Goal: Task Accomplishment & Management: Manage account settings

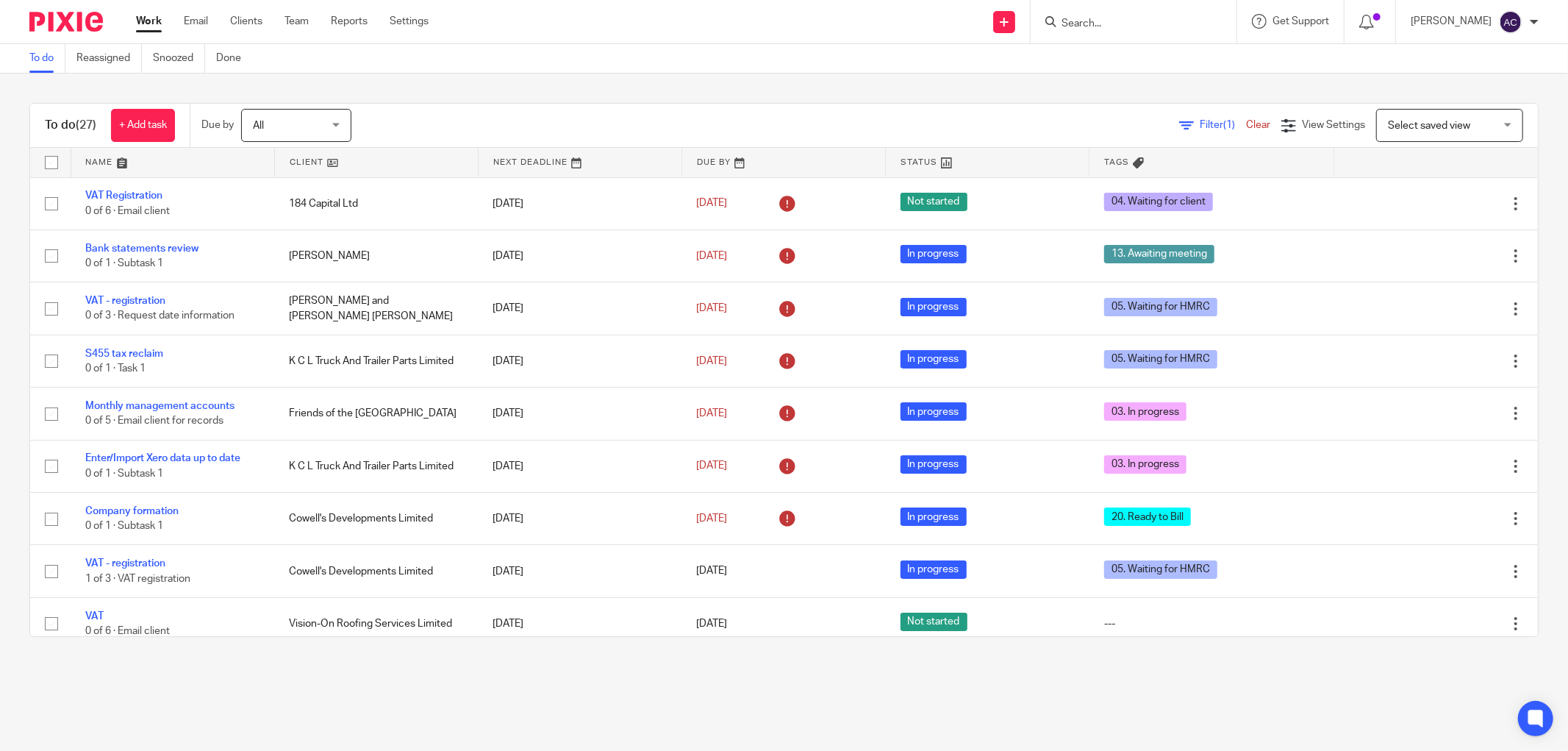
click at [1098, 22] on input "Search" at bounding box center [1126, 24] width 132 height 14
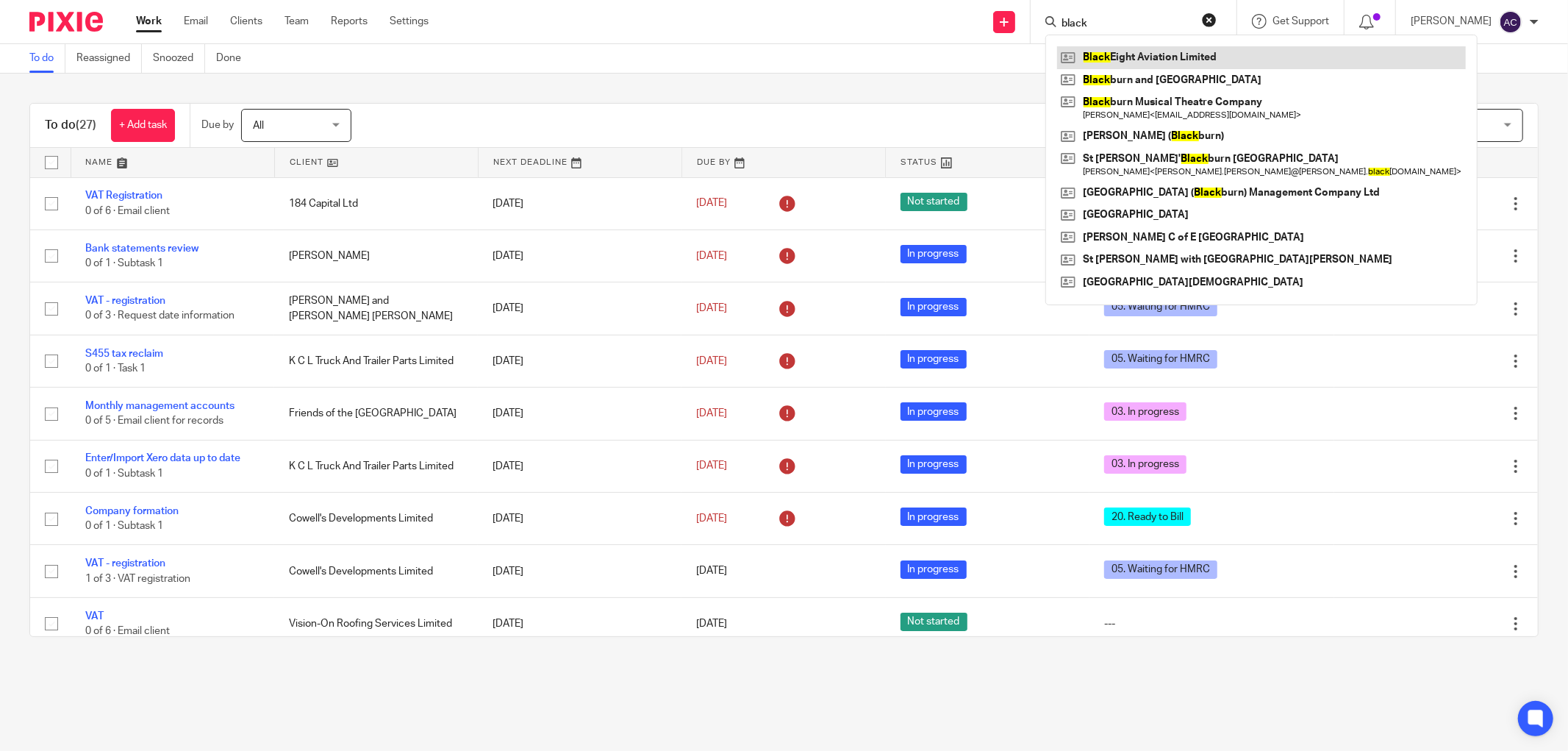
type input "black"
click at [1134, 50] on link at bounding box center [1261, 57] width 409 height 22
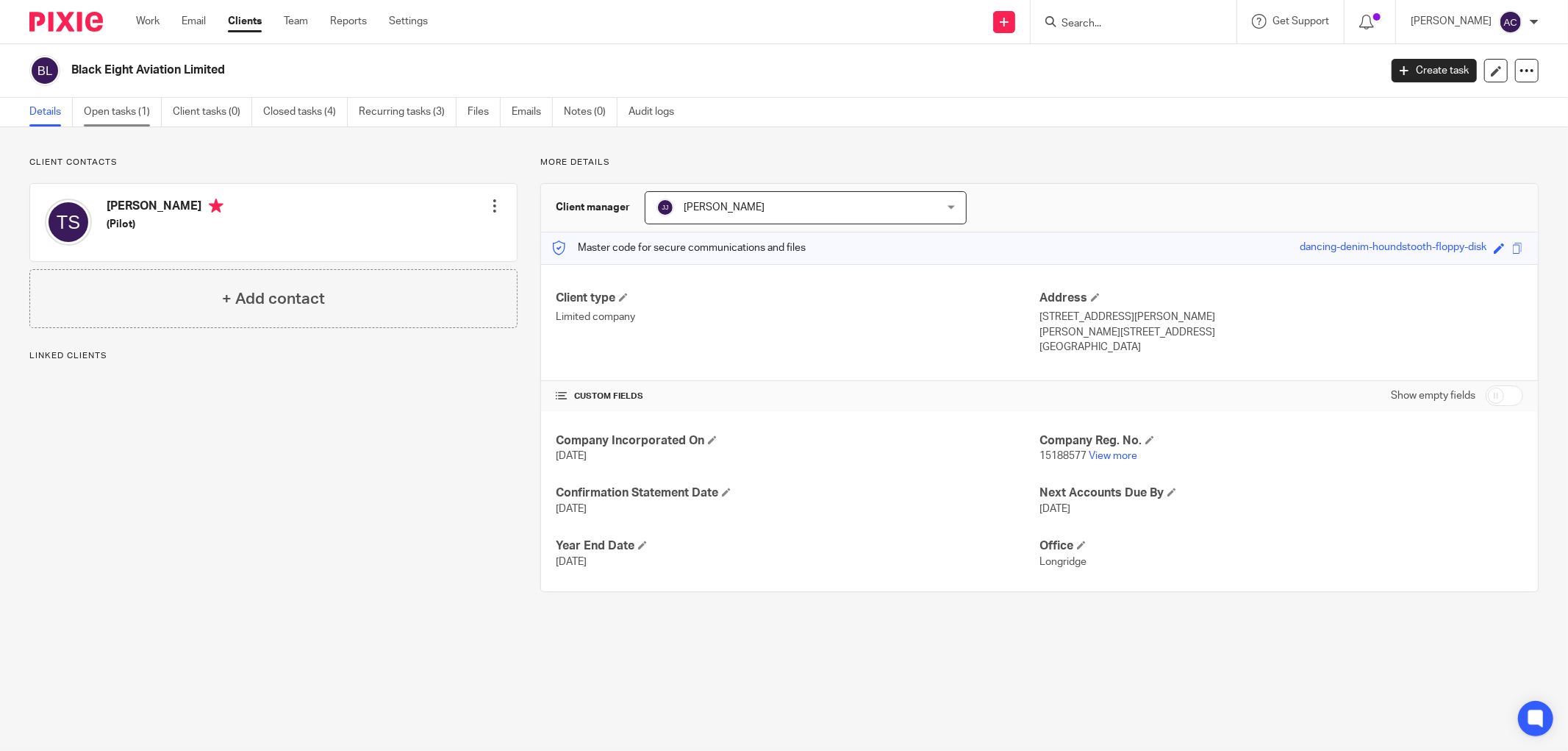
click at [135, 115] on link "Open tasks (1)" at bounding box center [123, 112] width 78 height 29
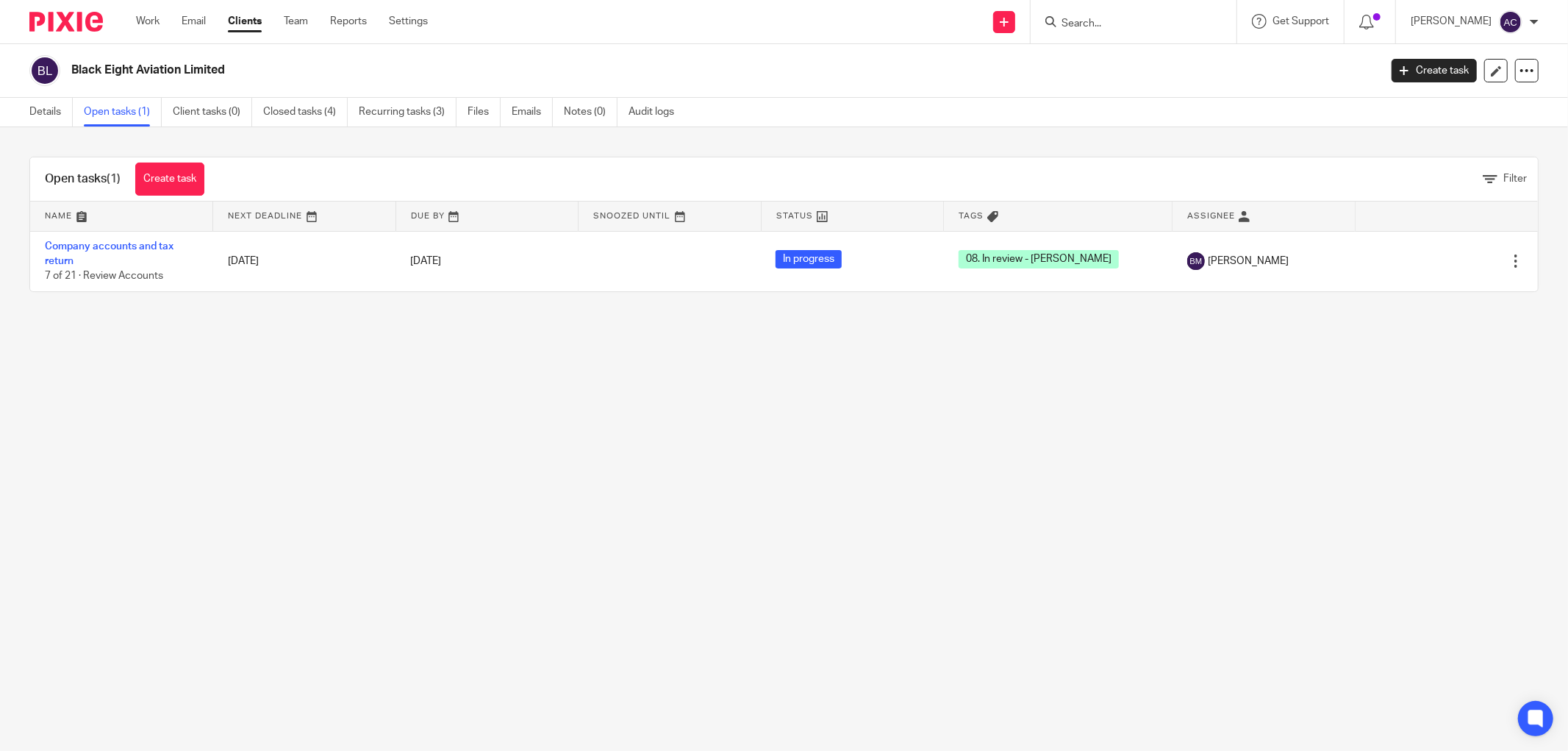
click at [1131, 17] on input "Search" at bounding box center [1126, 24] width 132 height 14
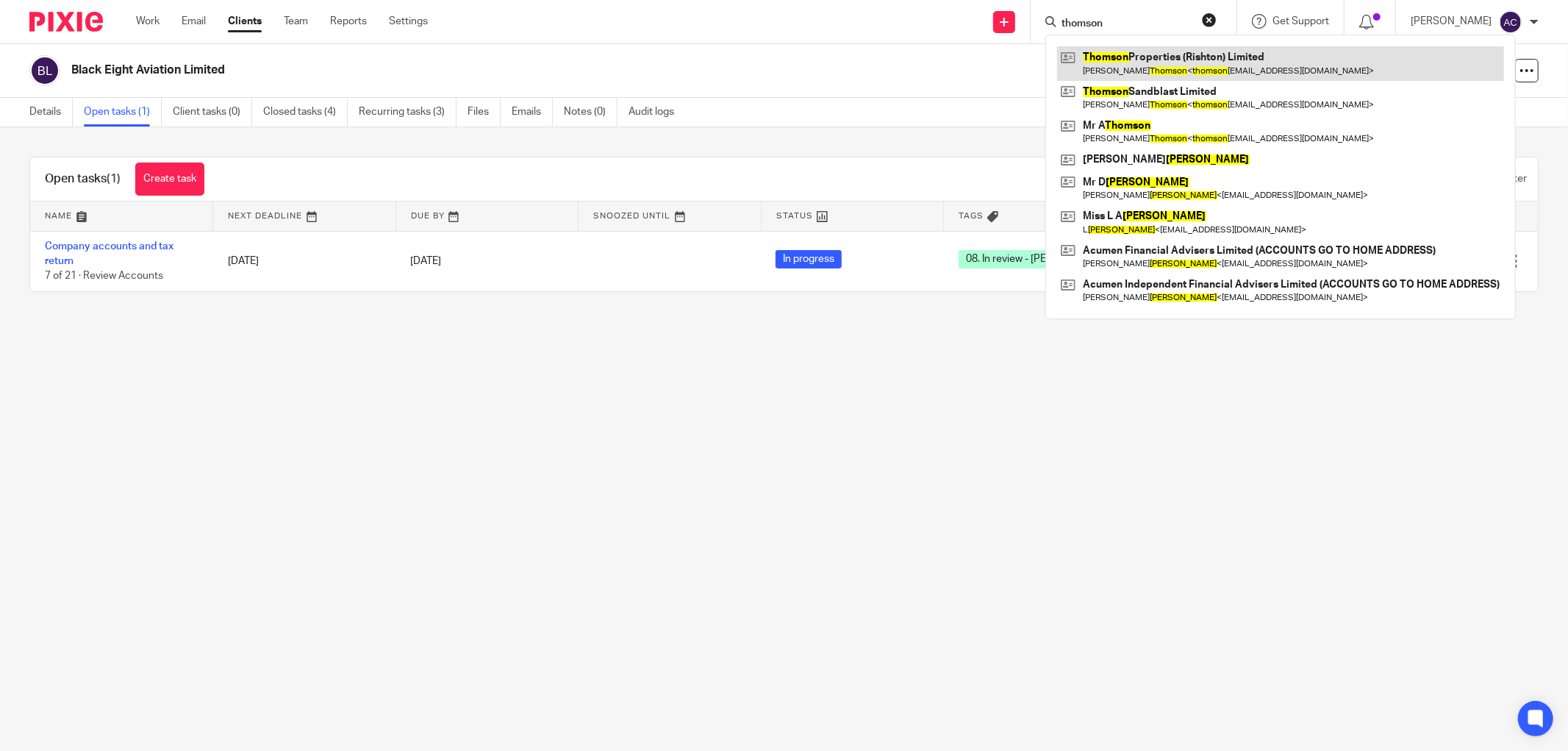
type input "thomson"
click at [1148, 67] on link at bounding box center [1280, 63] width 447 height 34
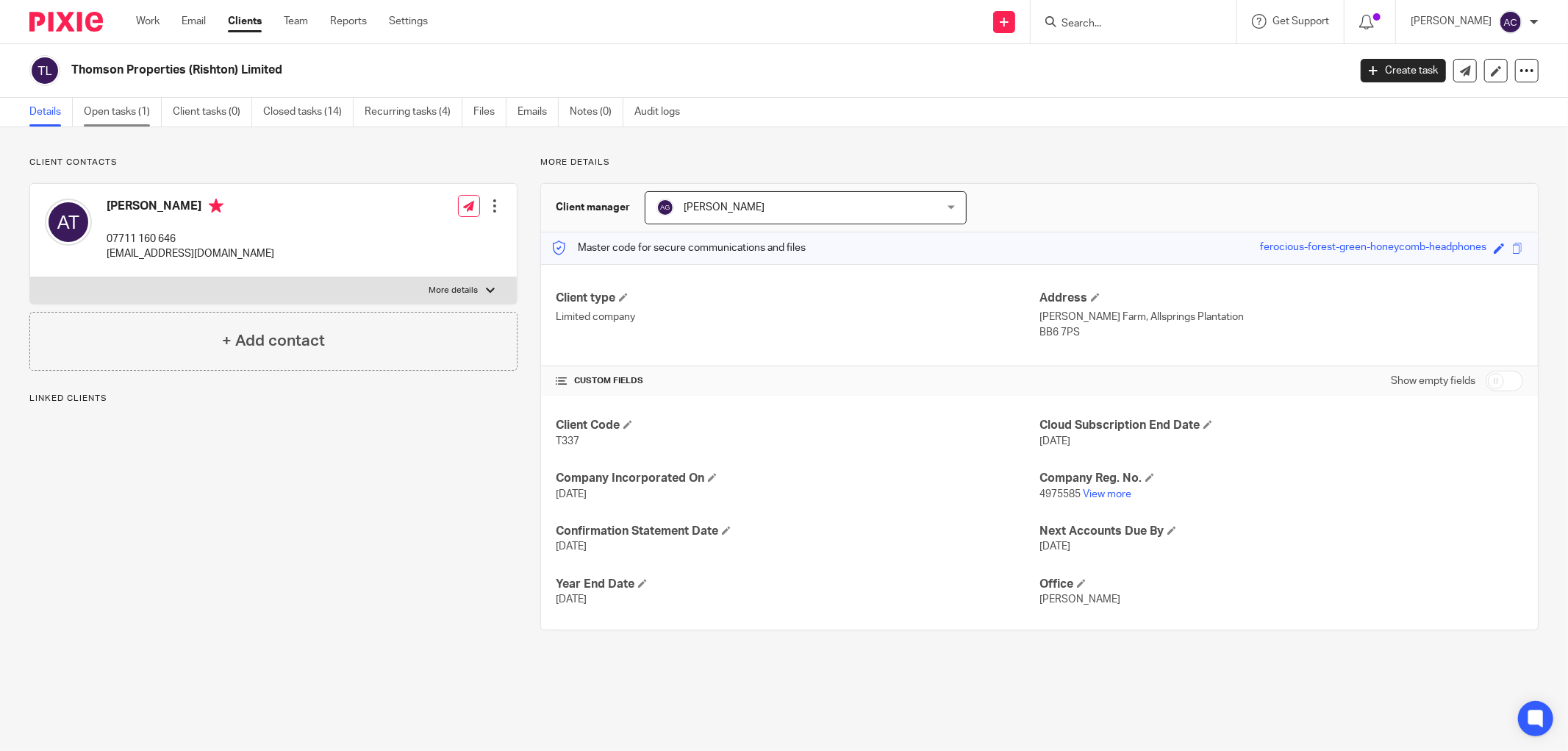
click at [119, 114] on link "Open tasks (1)" at bounding box center [123, 112] width 78 height 29
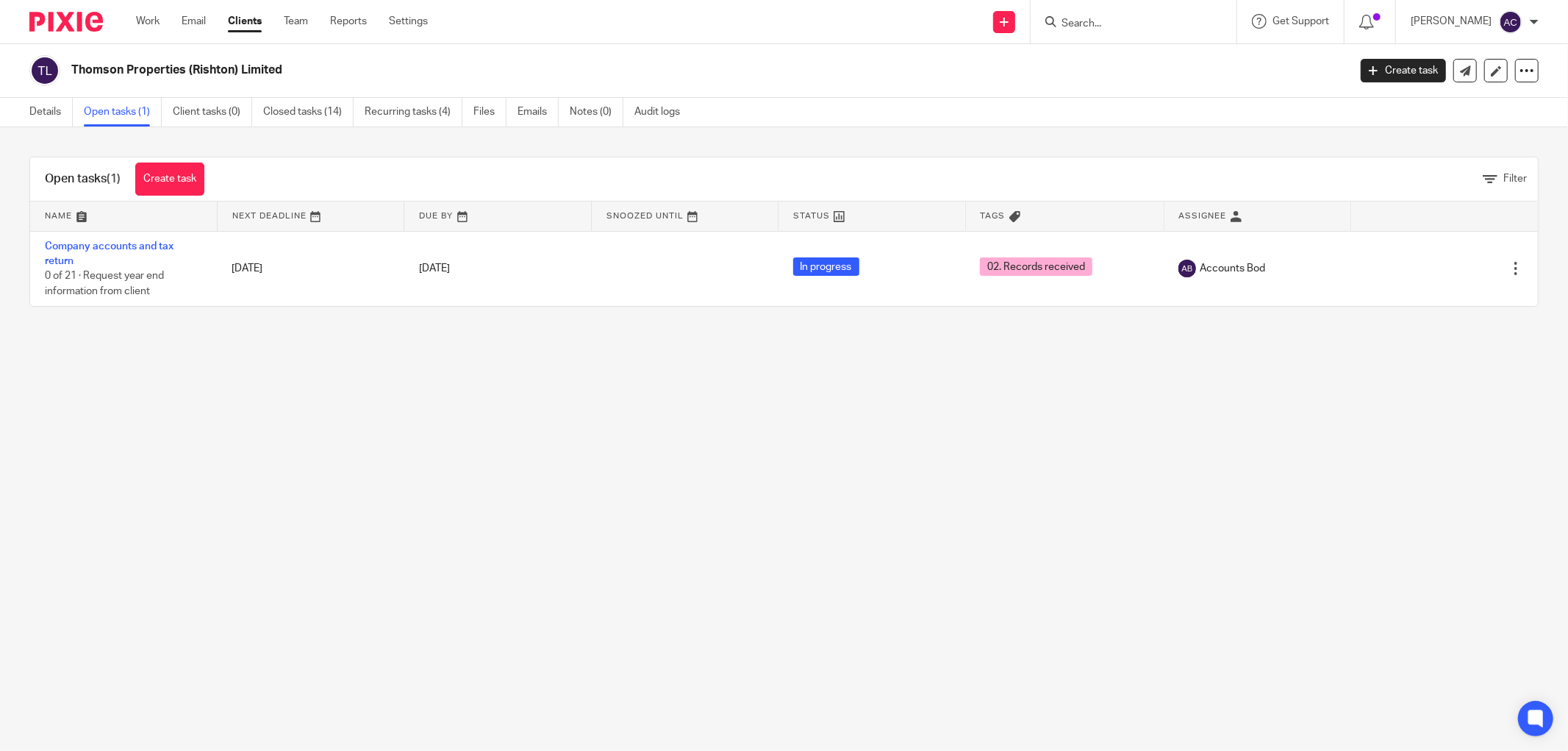
click at [1133, 27] on input "Search" at bounding box center [1126, 24] width 132 height 14
type input "v"
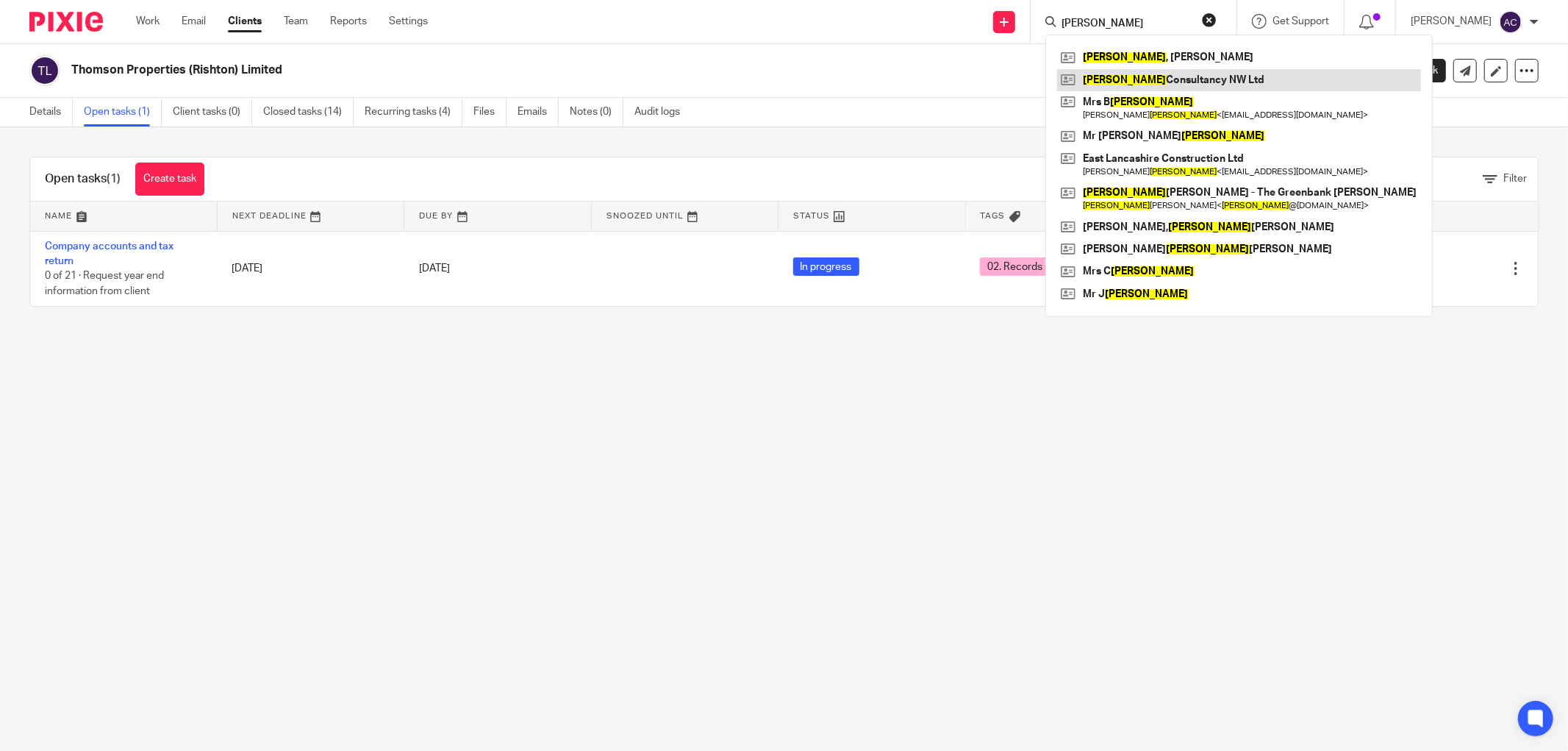
type input "charnley"
click at [1174, 83] on link at bounding box center [1239, 80] width 364 height 22
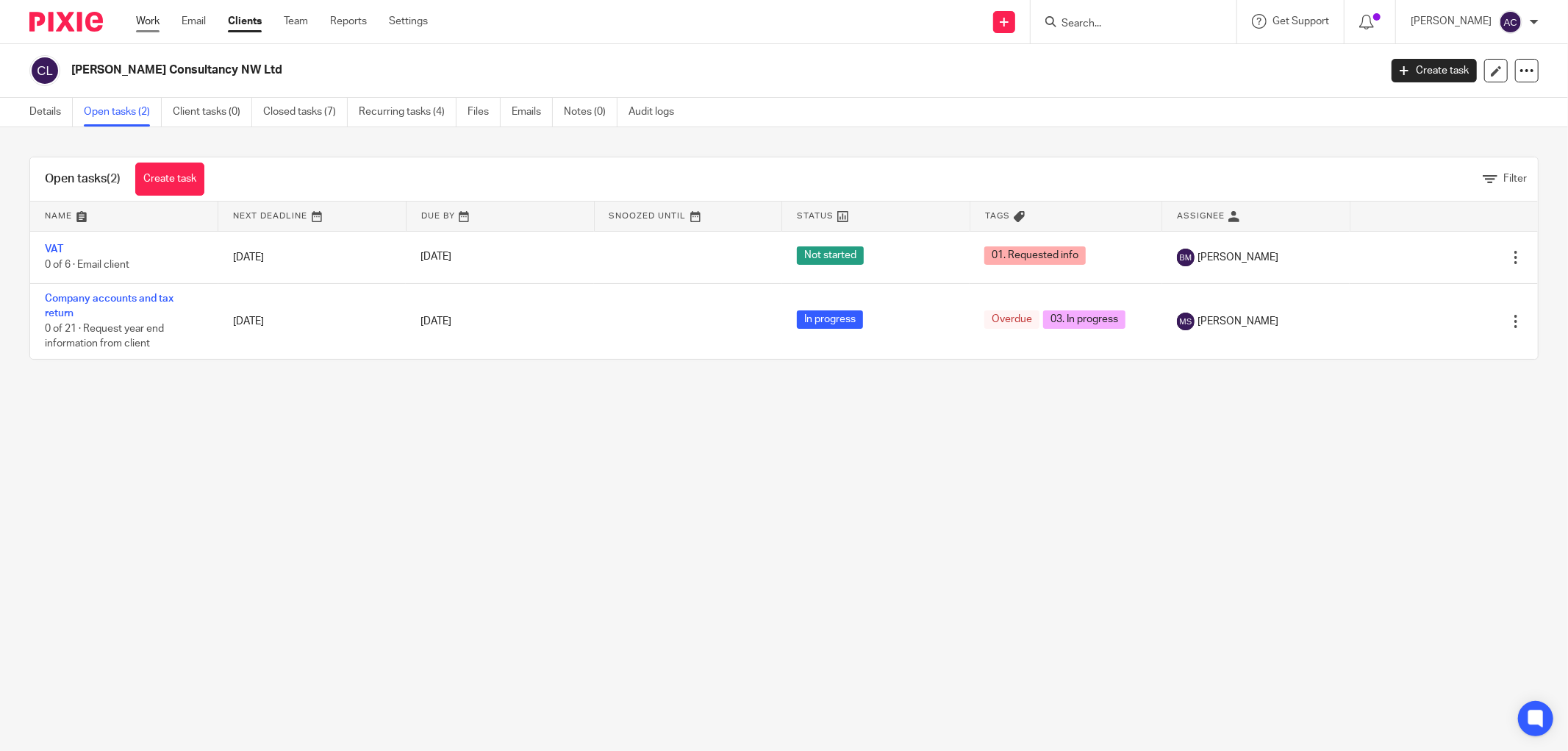
click at [135, 17] on div "Work Email Clients Team Reports Settings Work Email Clients Team Reports Settin…" at bounding box center [285, 22] width 328 height 44
click at [156, 23] on link "Work" at bounding box center [147, 22] width 23 height 15
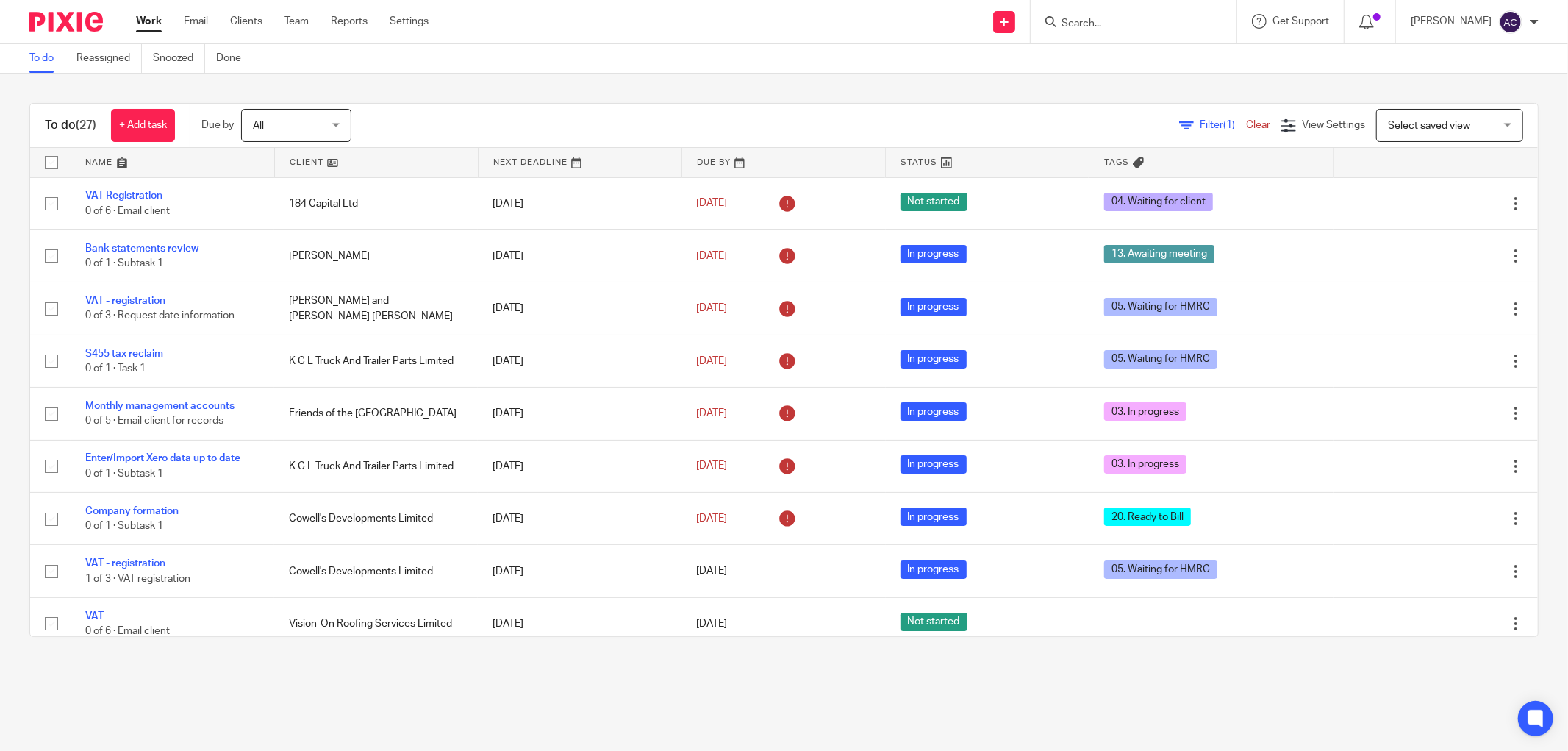
click at [1071, 26] on input "Search" at bounding box center [1126, 24] width 132 height 14
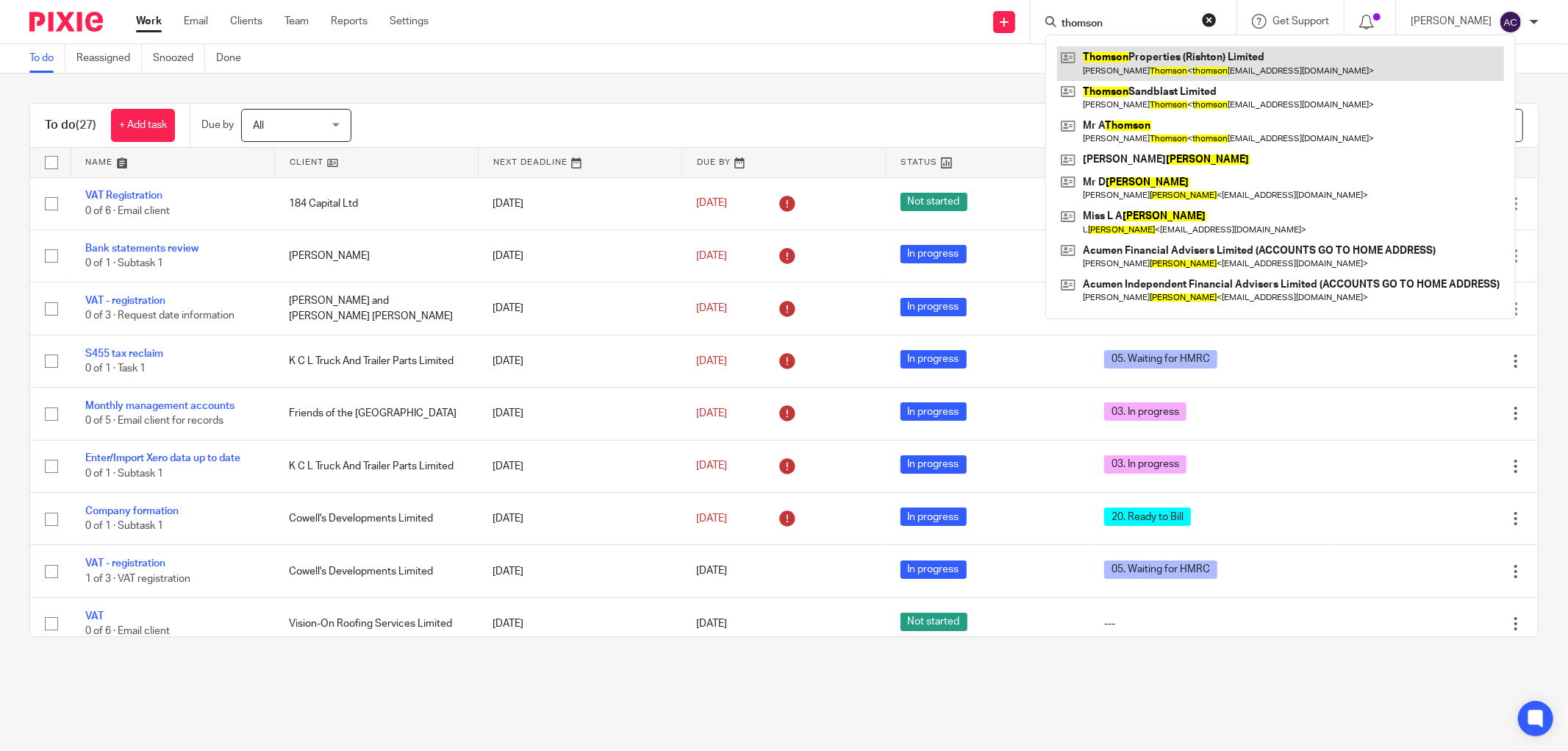
type input "thomson"
click at [1229, 75] on link at bounding box center [1280, 63] width 447 height 34
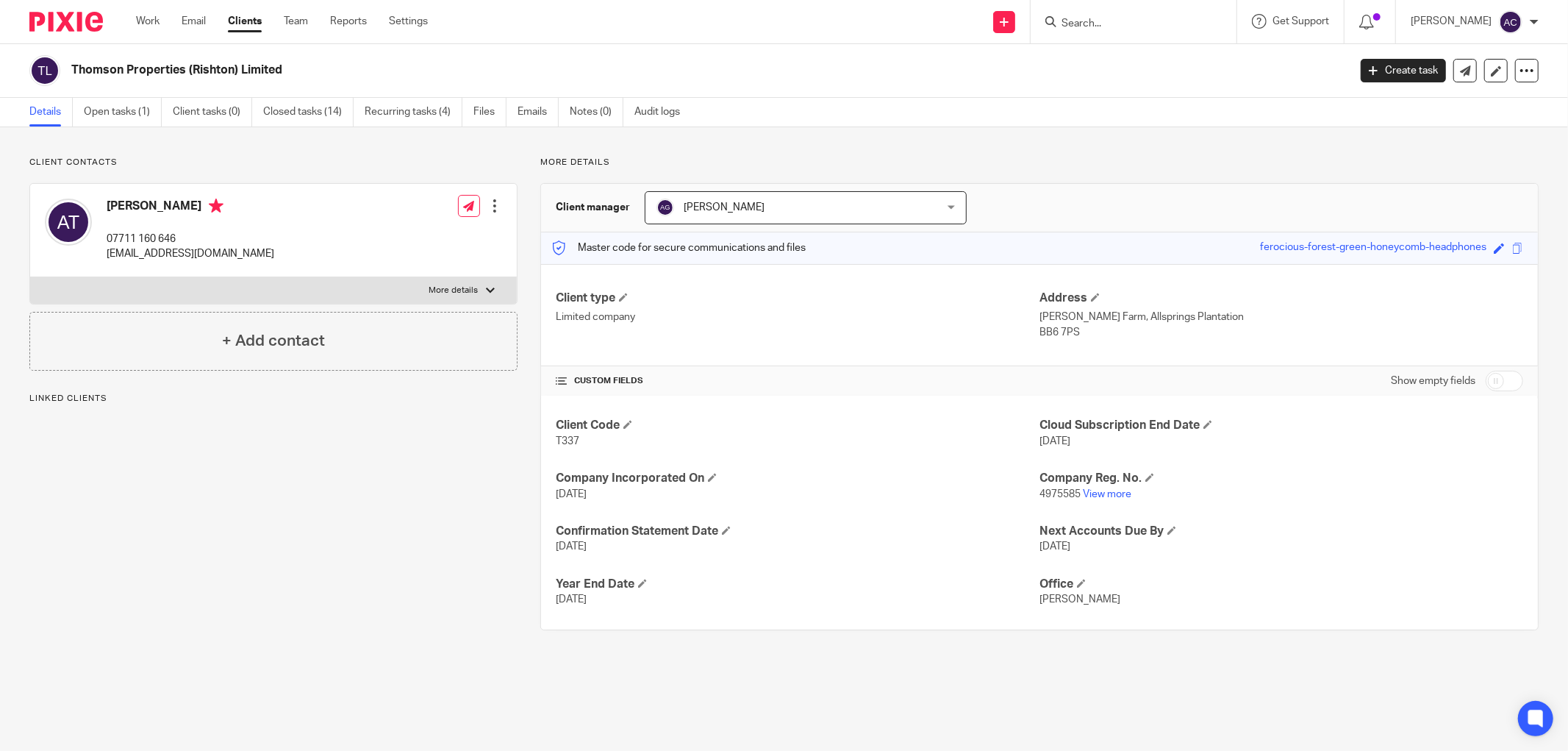
click at [125, 127] on div "Client contacts Andrew Thomson 07711 160 646 thomsonsandblast@live.co.uk Edit c…" at bounding box center [784, 393] width 1568 height 532
click at [132, 118] on link "Open tasks (1)" at bounding box center [123, 112] width 78 height 29
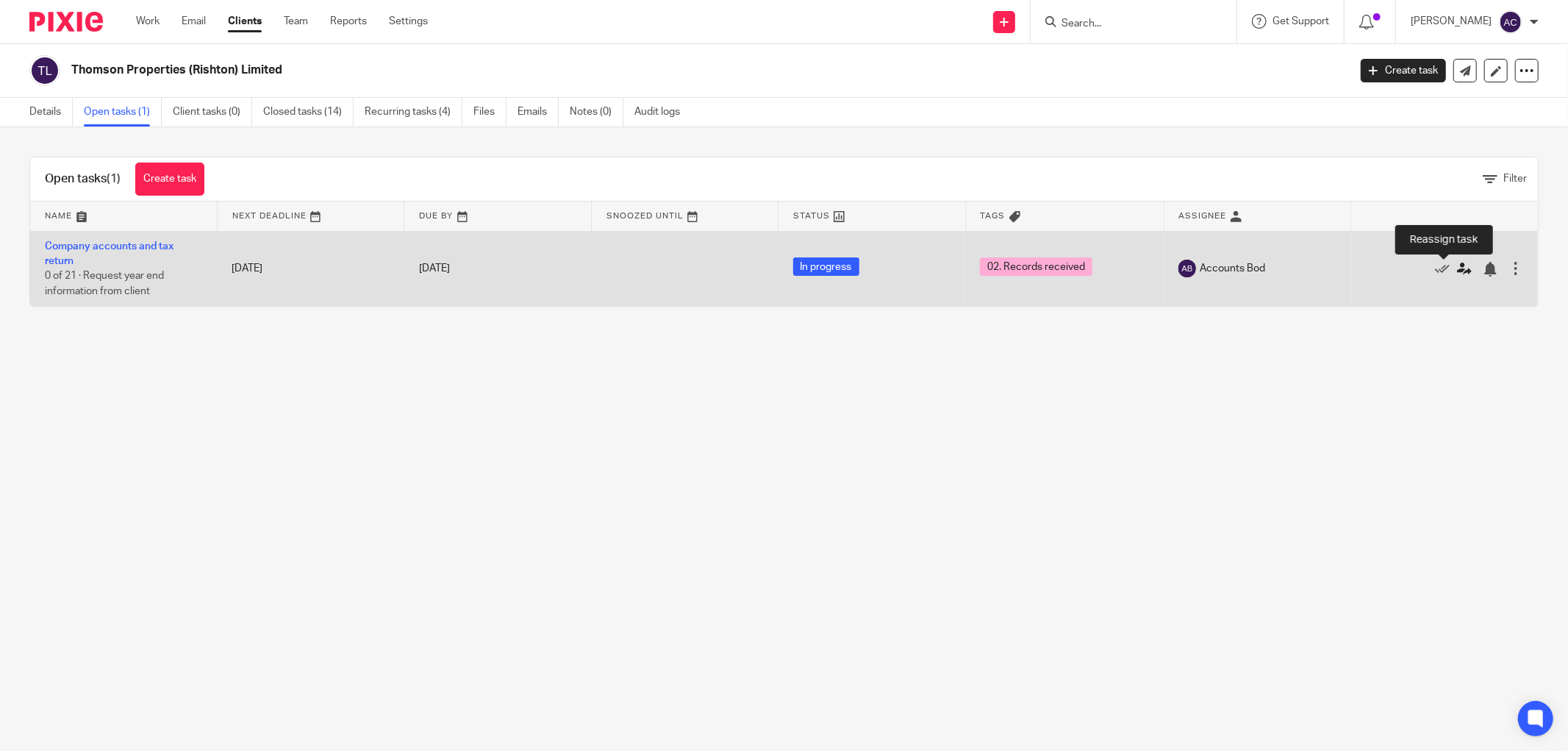
click at [1457, 268] on icon at bounding box center [1464, 269] width 15 height 15
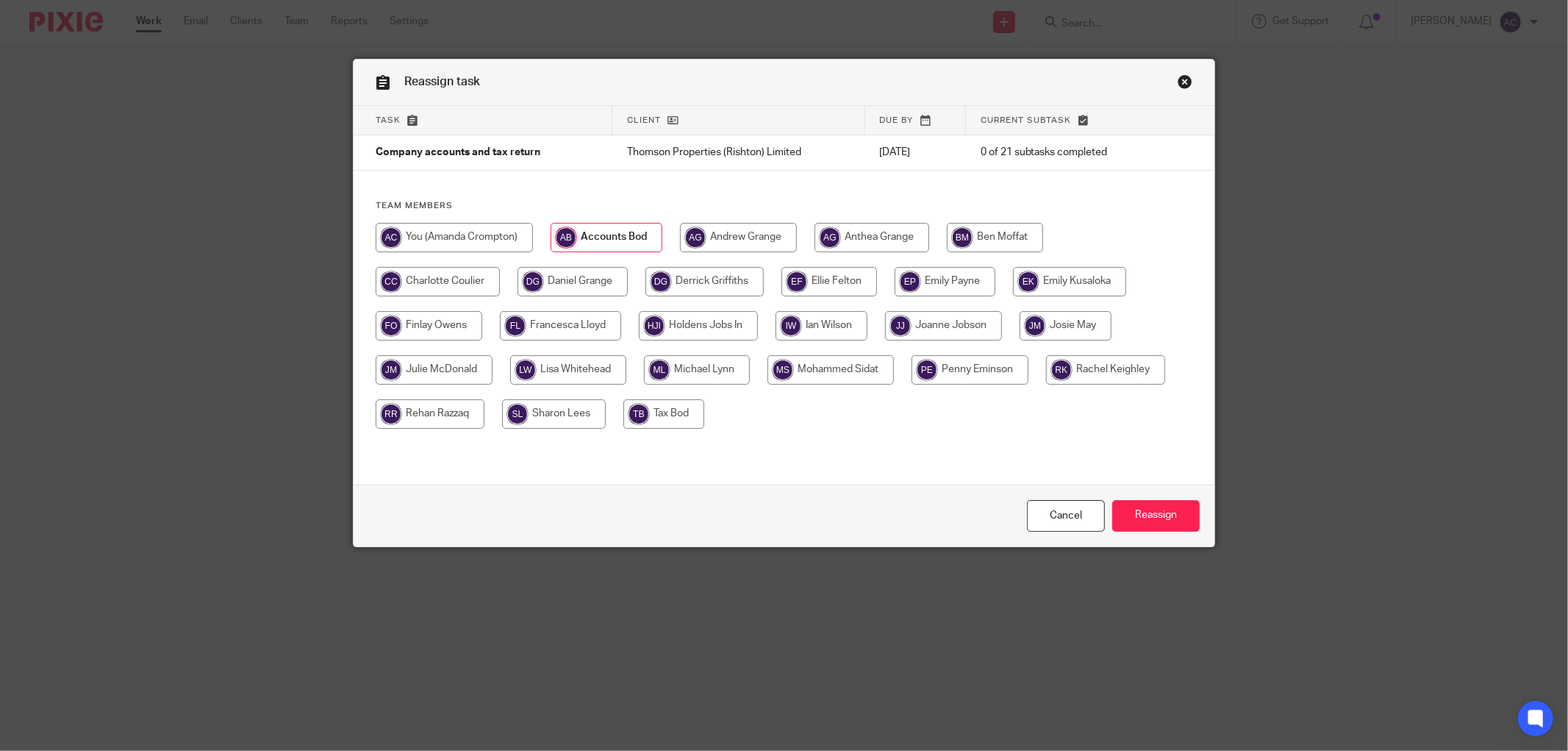
click at [730, 376] on input "radio" at bounding box center [696, 369] width 106 height 29
radio input "true"
click at [1142, 518] on input "Reassign" at bounding box center [1156, 516] width 87 height 32
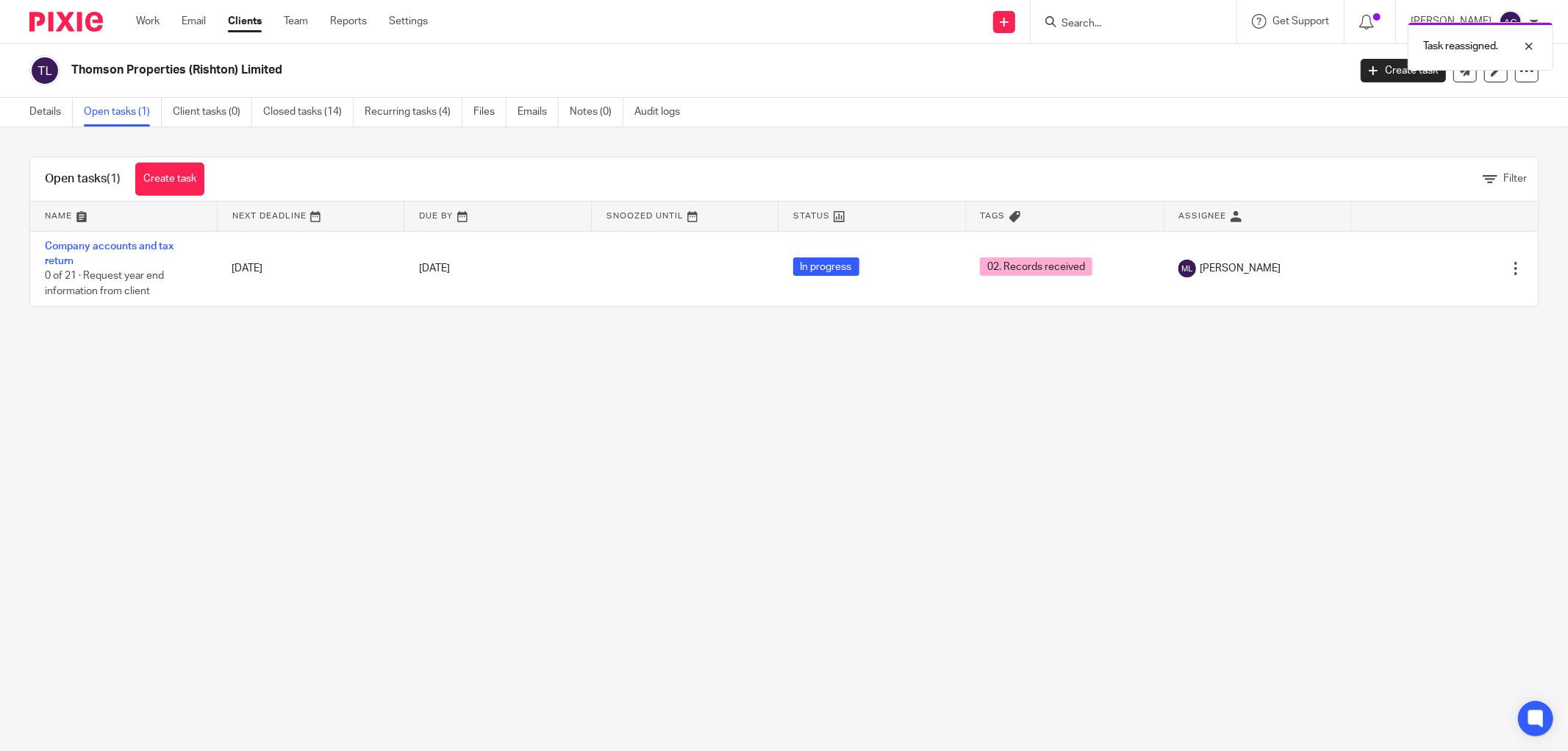
click at [1097, 20] on div "Task reassigned." at bounding box center [1169, 43] width 769 height 56
click at [1112, 22] on div "Task reassigned." at bounding box center [1169, 43] width 769 height 56
click at [1086, 24] on div "Task reassigned." at bounding box center [1169, 43] width 769 height 56
click at [1086, 24] on input "Search" at bounding box center [1126, 24] width 132 height 14
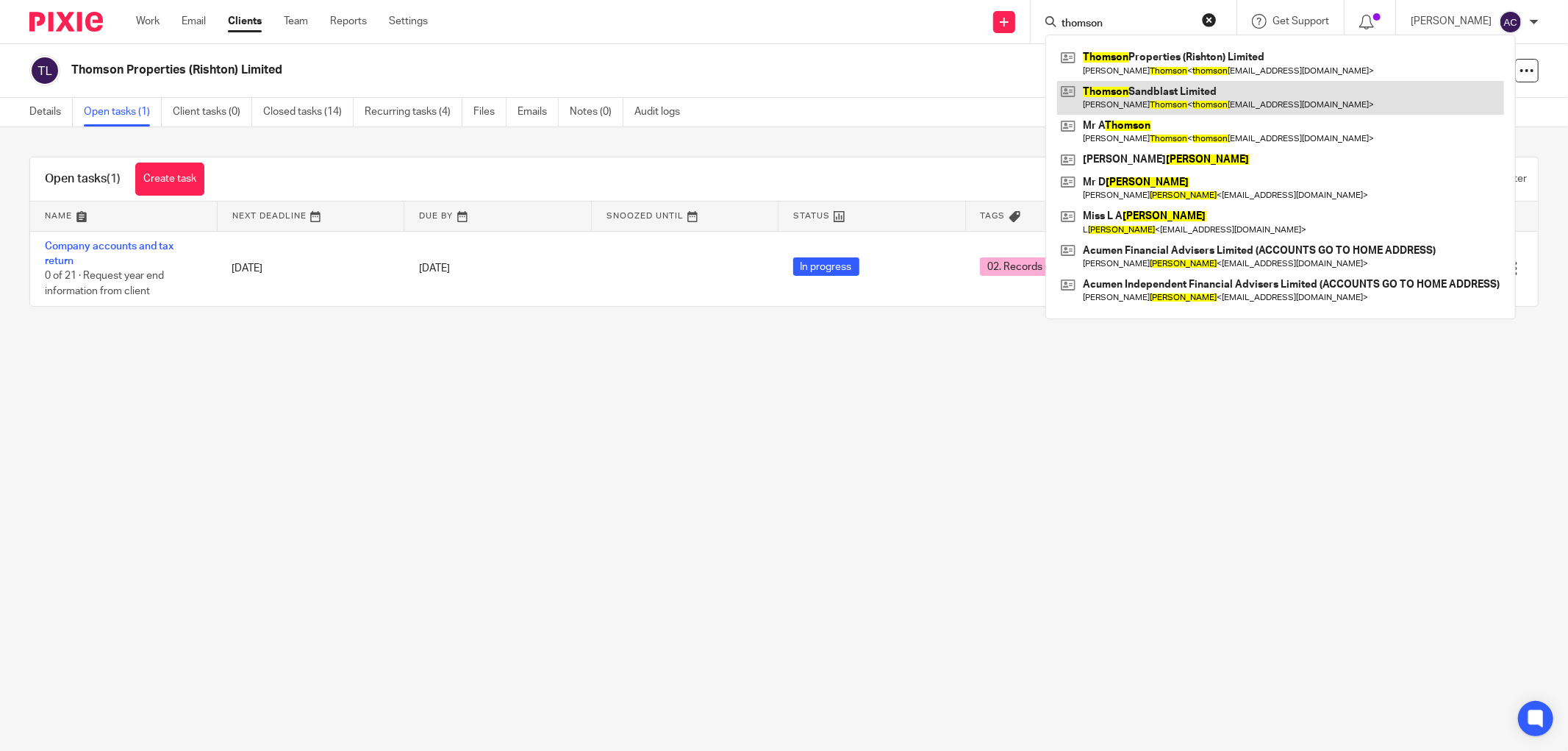
type input "thomson"
click at [1139, 85] on link at bounding box center [1280, 98] width 447 height 34
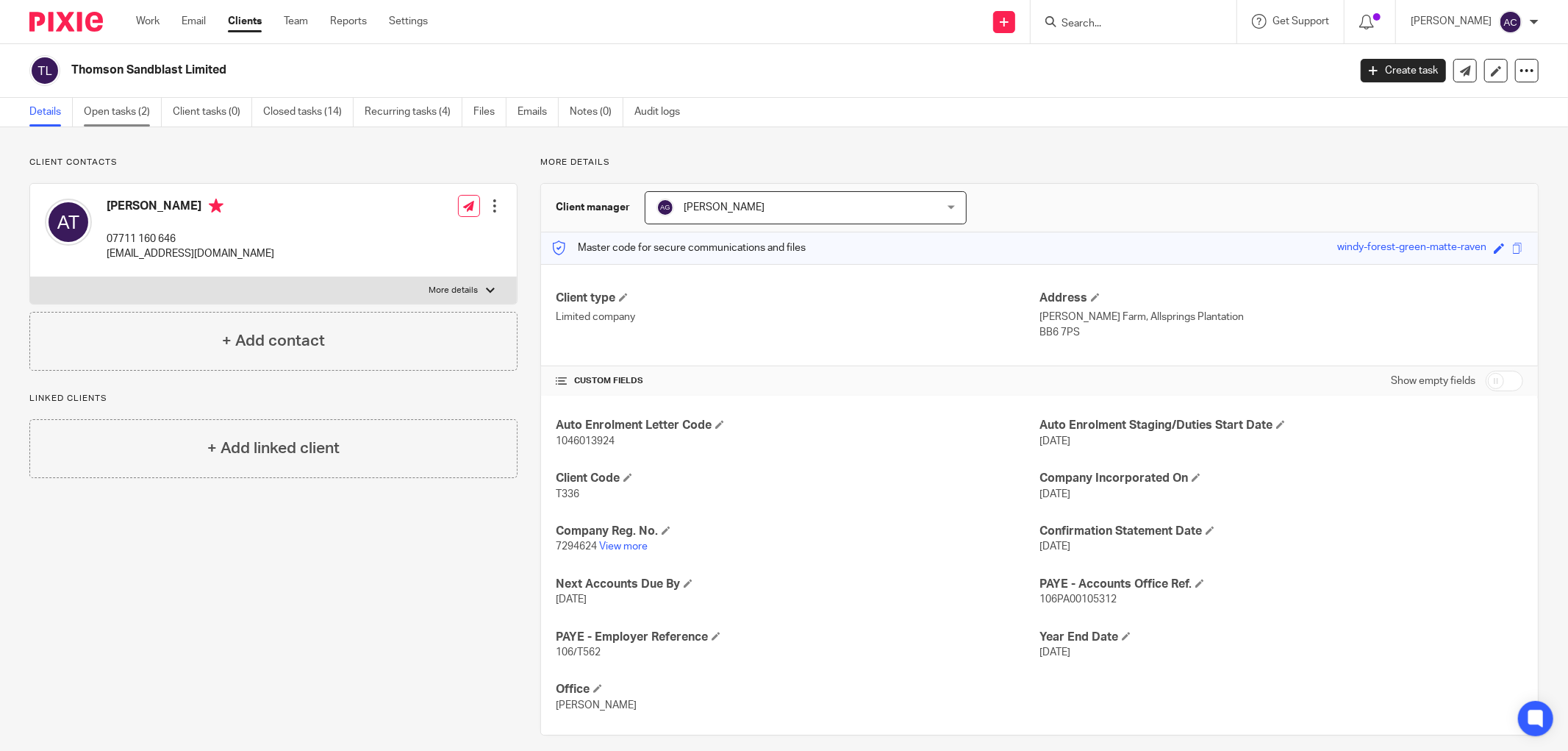
click at [144, 113] on link "Open tasks (2)" at bounding box center [123, 112] width 78 height 29
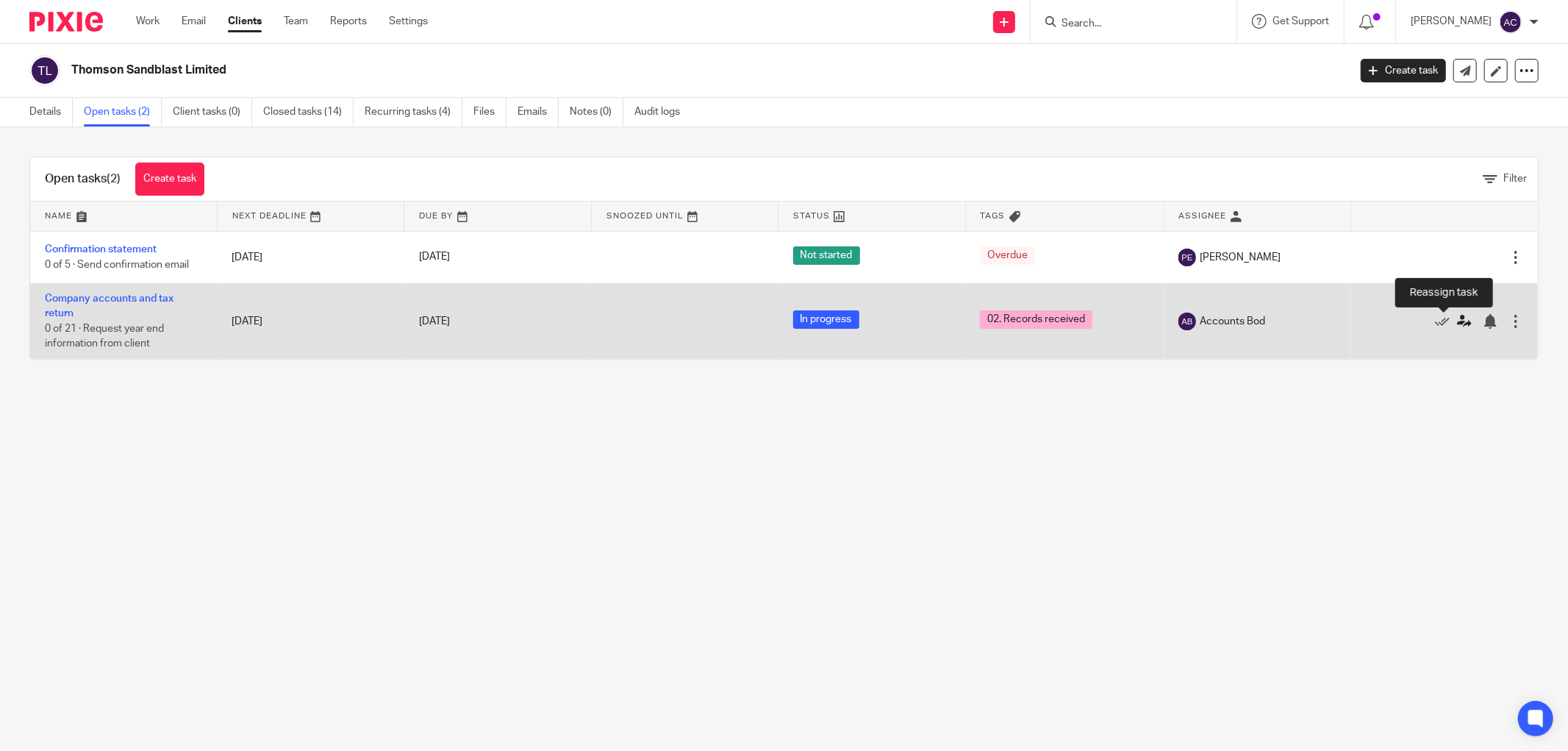
click at [1457, 327] on icon at bounding box center [1464, 322] width 15 height 15
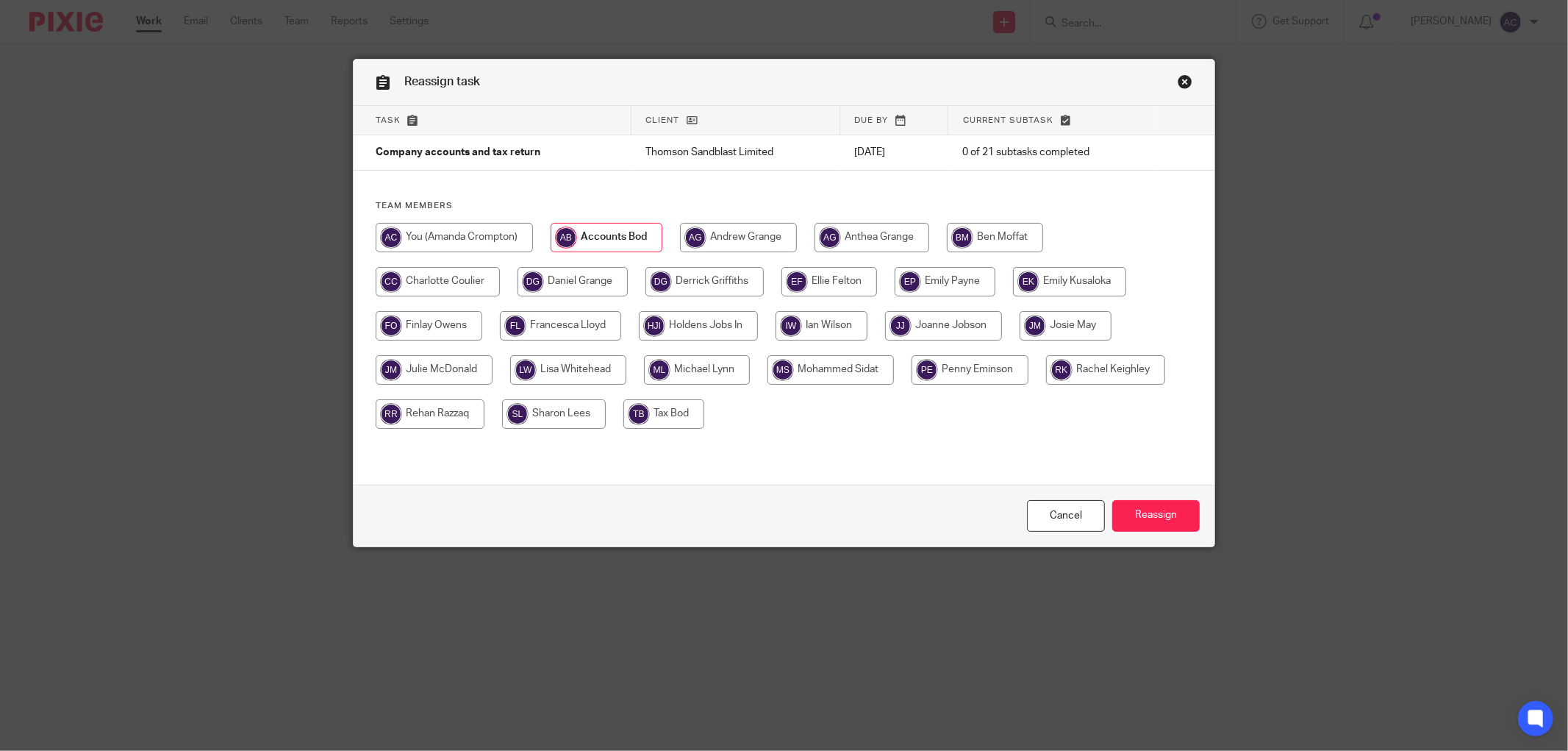
click at [674, 375] on input "radio" at bounding box center [696, 369] width 106 height 29
radio input "true"
click at [1134, 508] on input "Reassign" at bounding box center [1156, 516] width 87 height 32
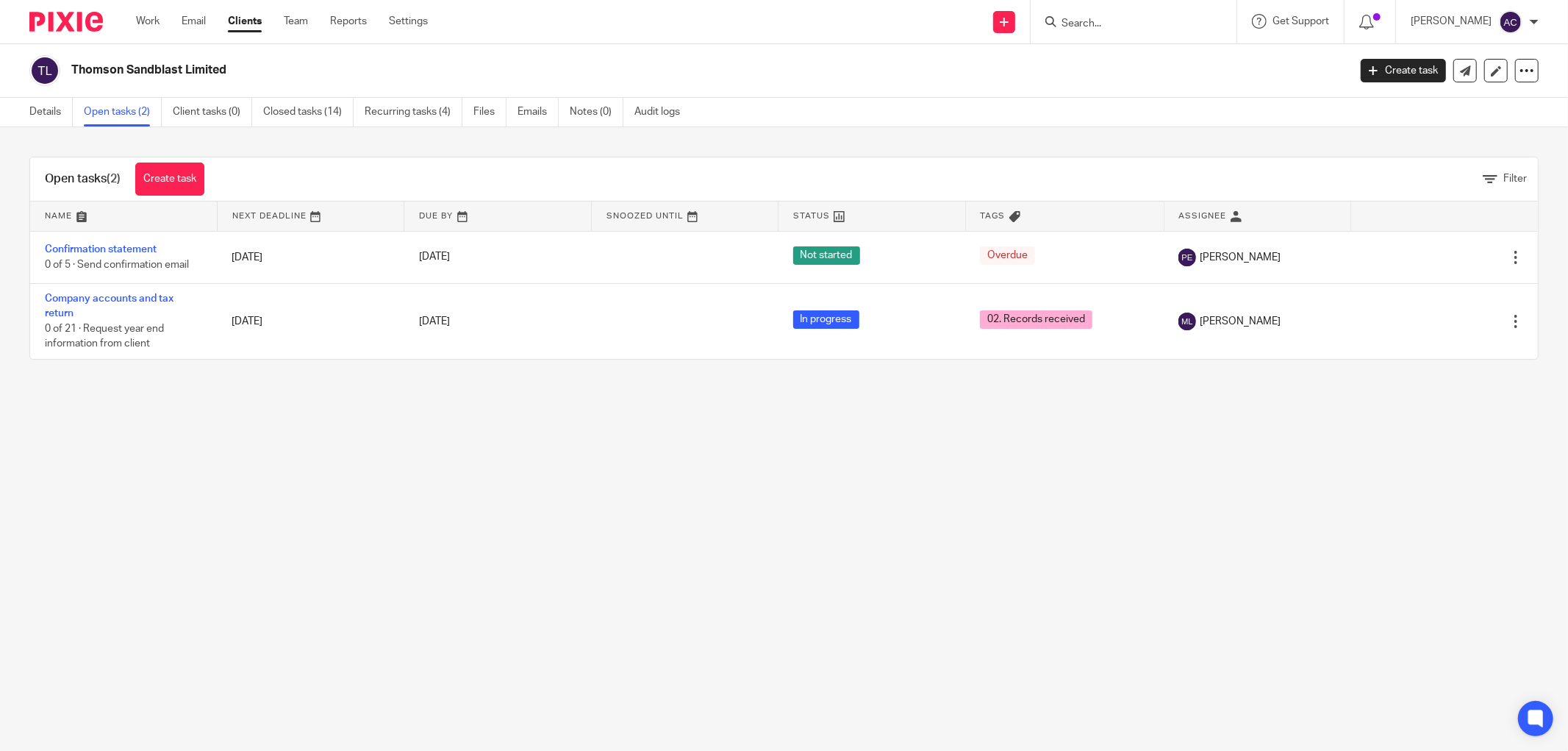
click at [1090, 22] on input "Search" at bounding box center [1126, 24] width 132 height 14
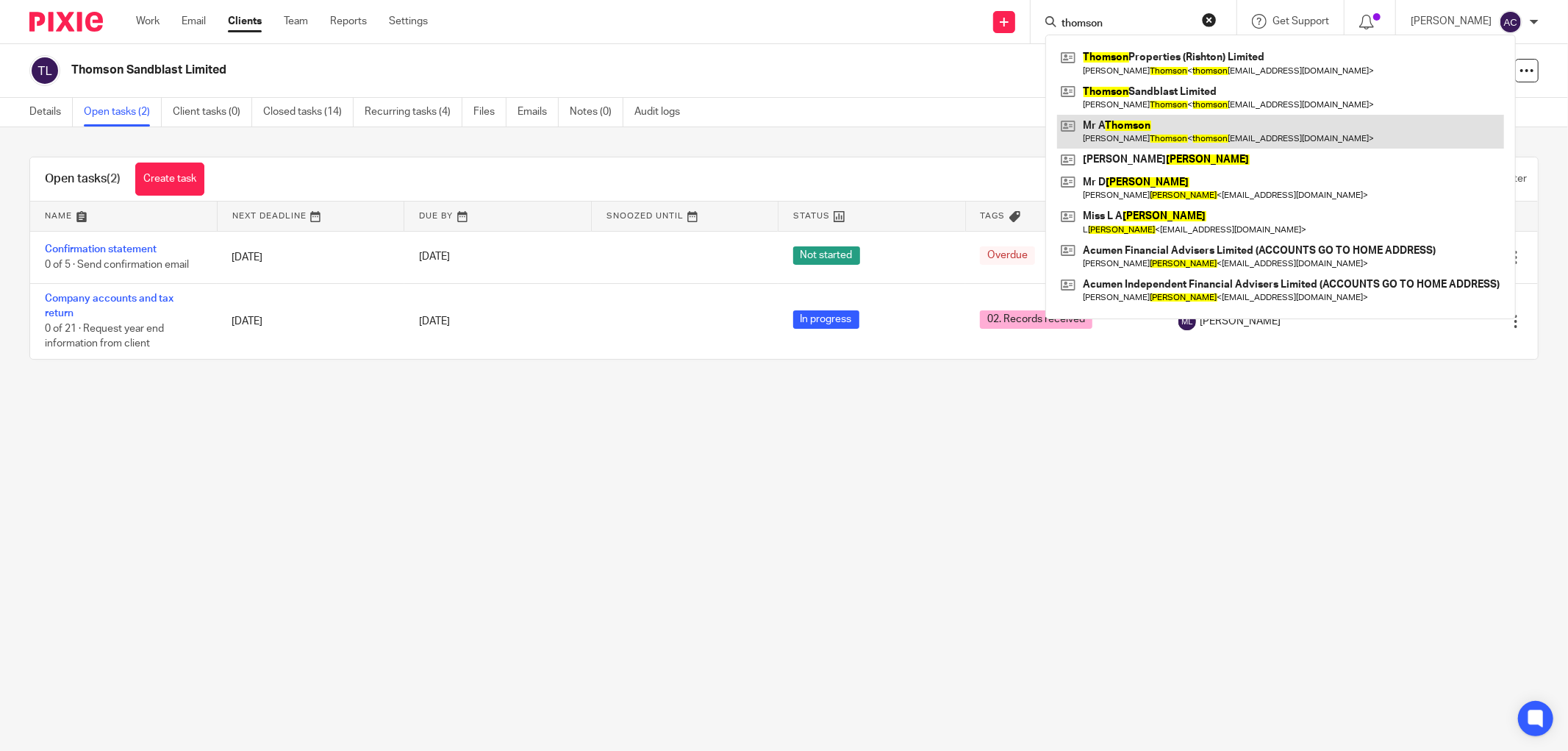
type input "thomson"
click at [1189, 128] on link at bounding box center [1280, 132] width 447 height 34
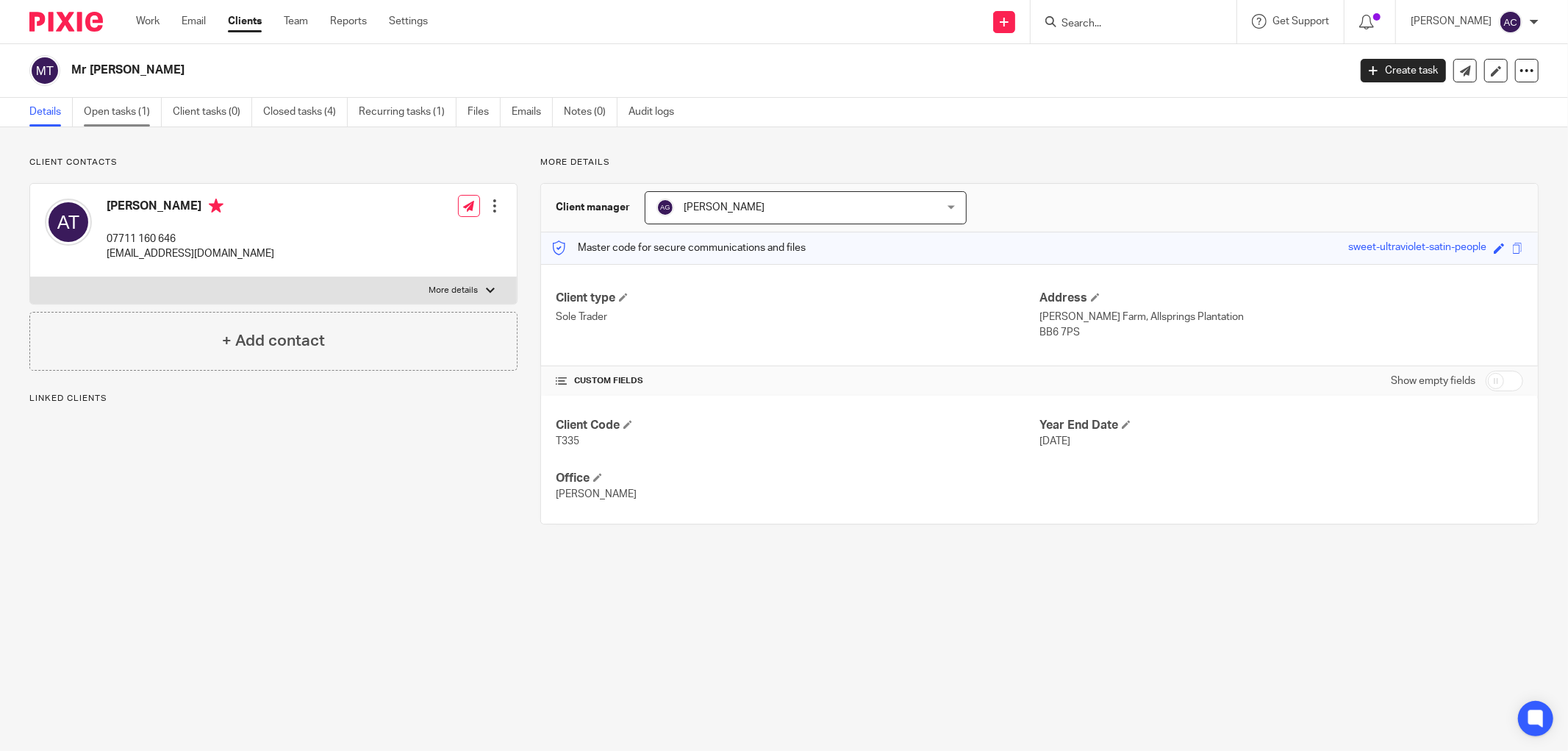
click at [118, 118] on link "Open tasks (1)" at bounding box center [123, 112] width 78 height 29
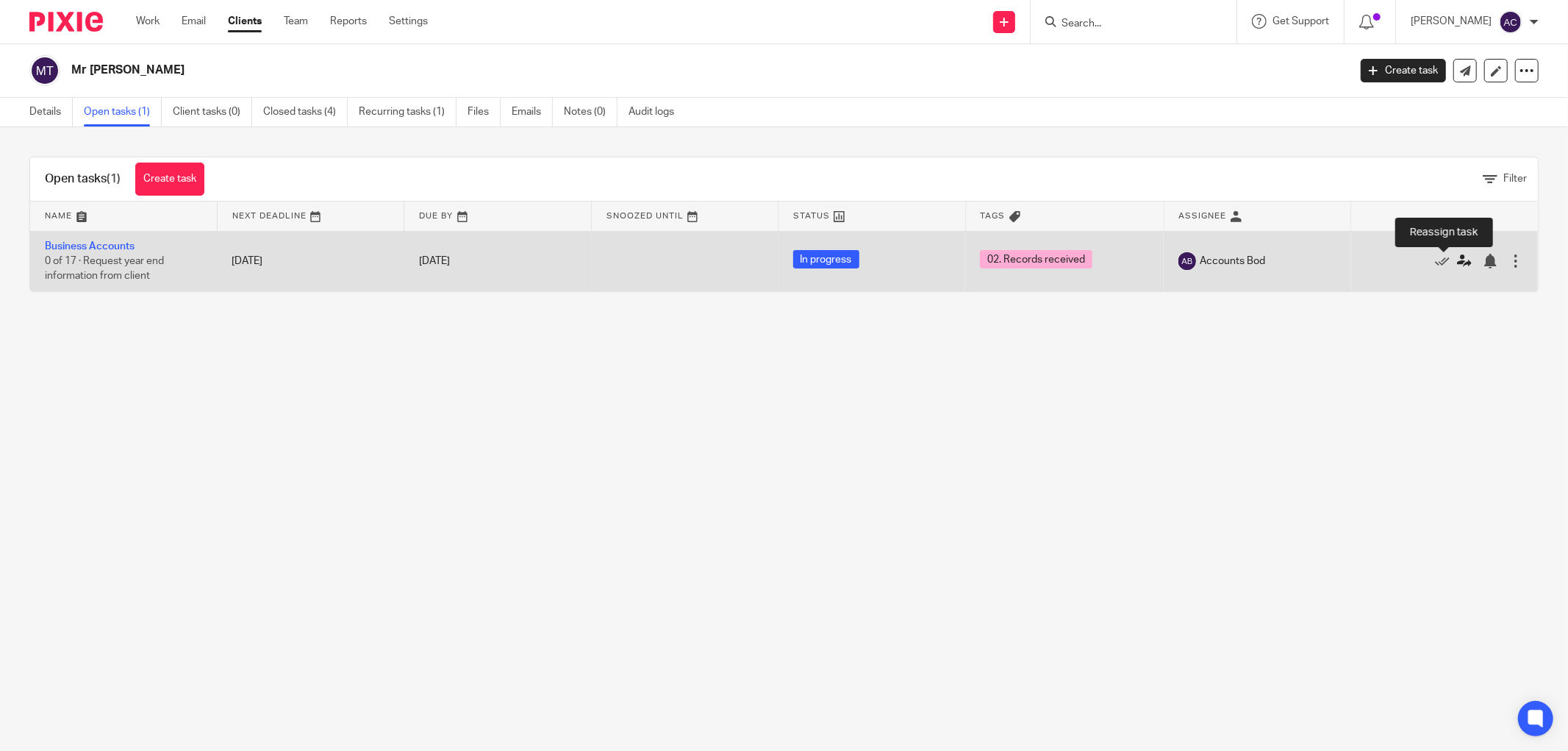
click at [1457, 267] on link at bounding box center [1467, 261] width 22 height 15
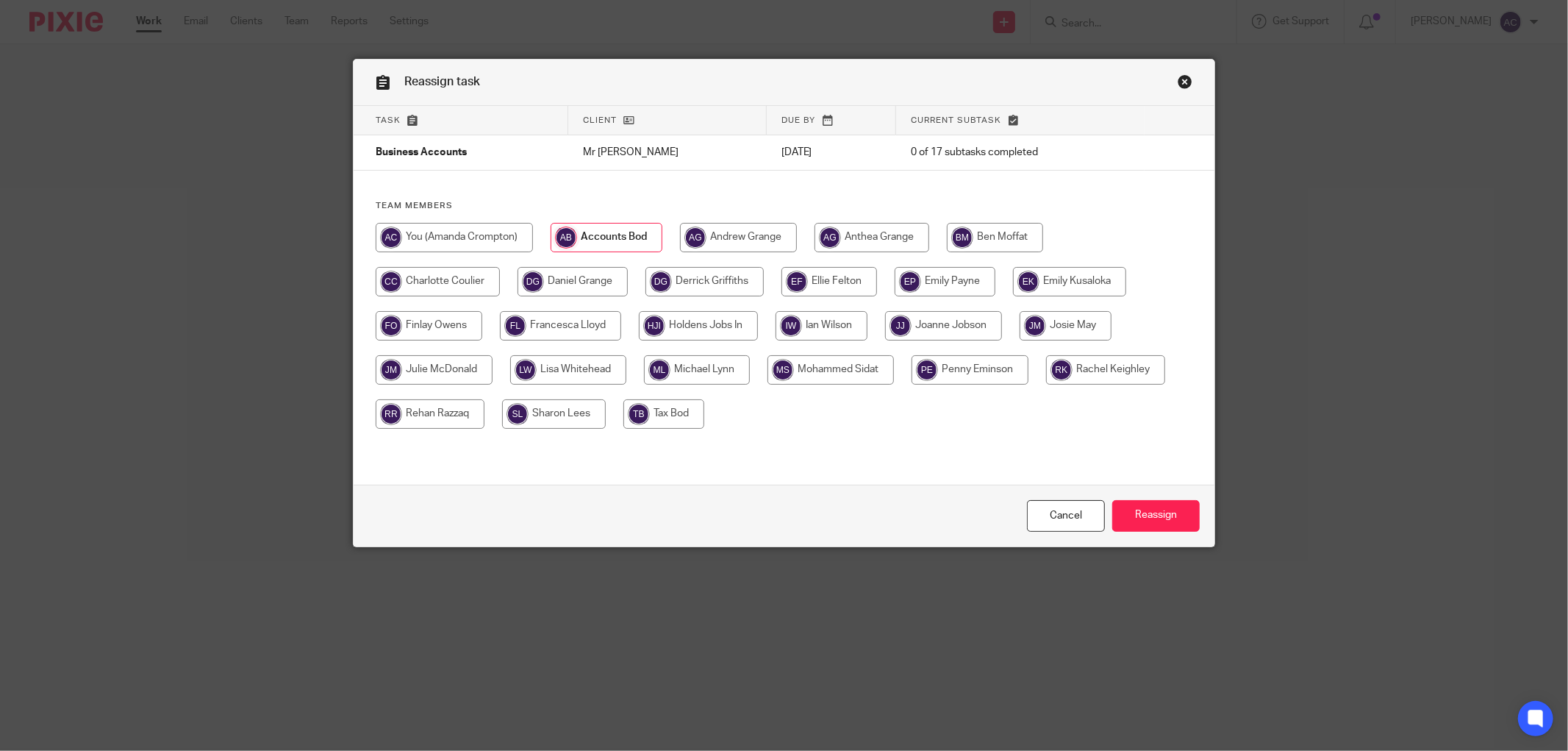
click at [663, 365] on input "radio" at bounding box center [696, 369] width 106 height 29
radio input "true"
click at [1179, 510] on input "Reassign" at bounding box center [1156, 516] width 87 height 32
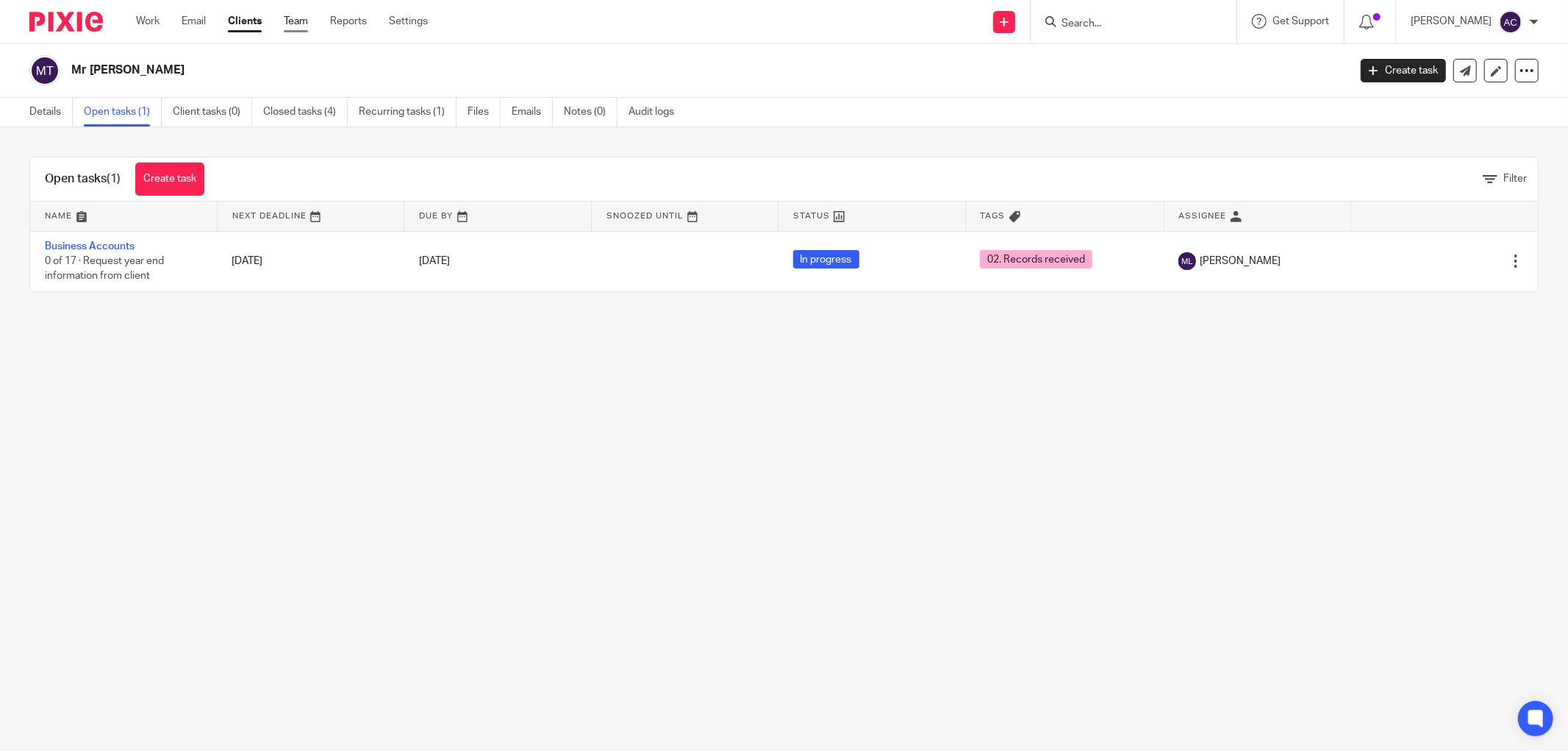
click at [285, 20] on link "Team" at bounding box center [296, 22] width 24 height 15
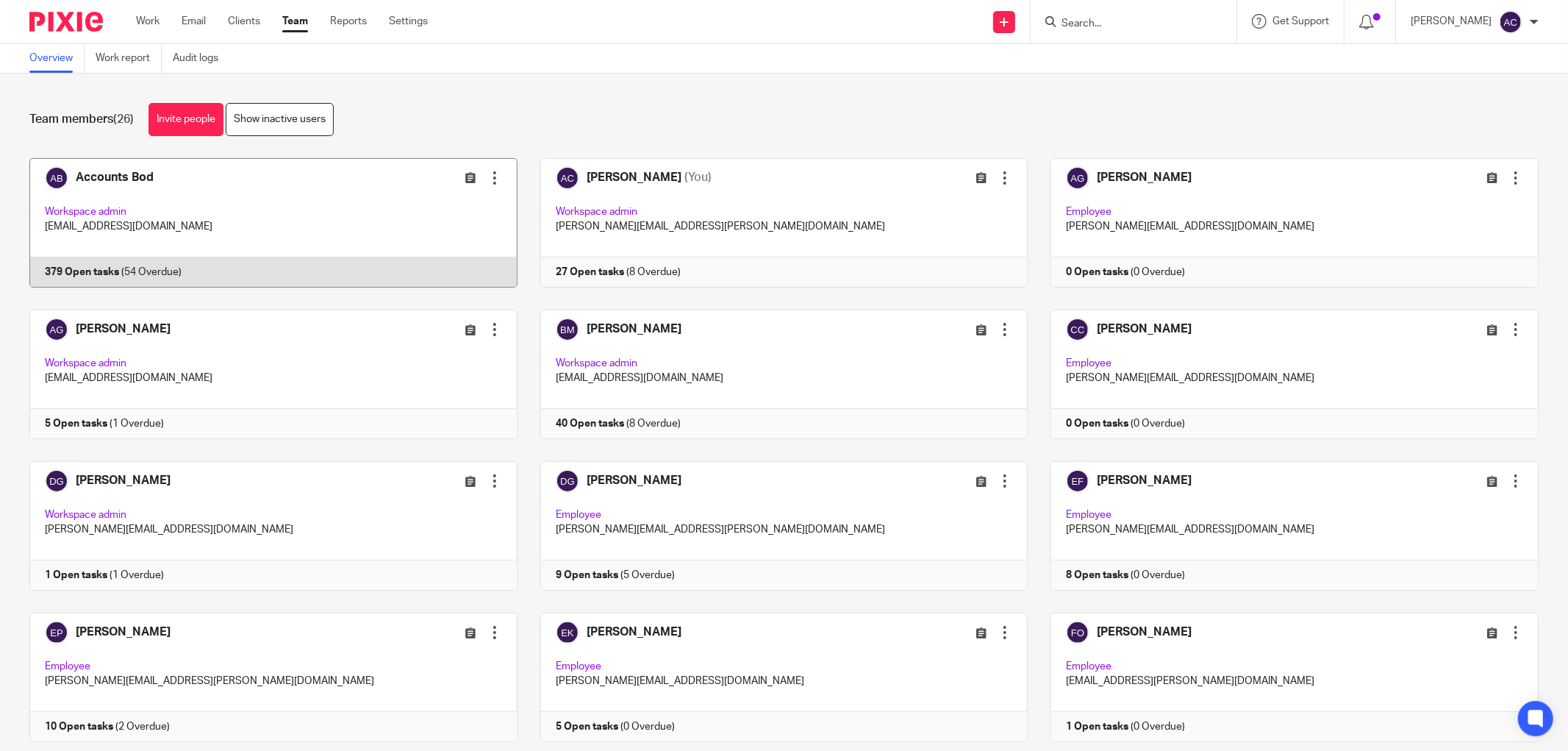
click at [109, 271] on link at bounding box center [262, 223] width 511 height 129
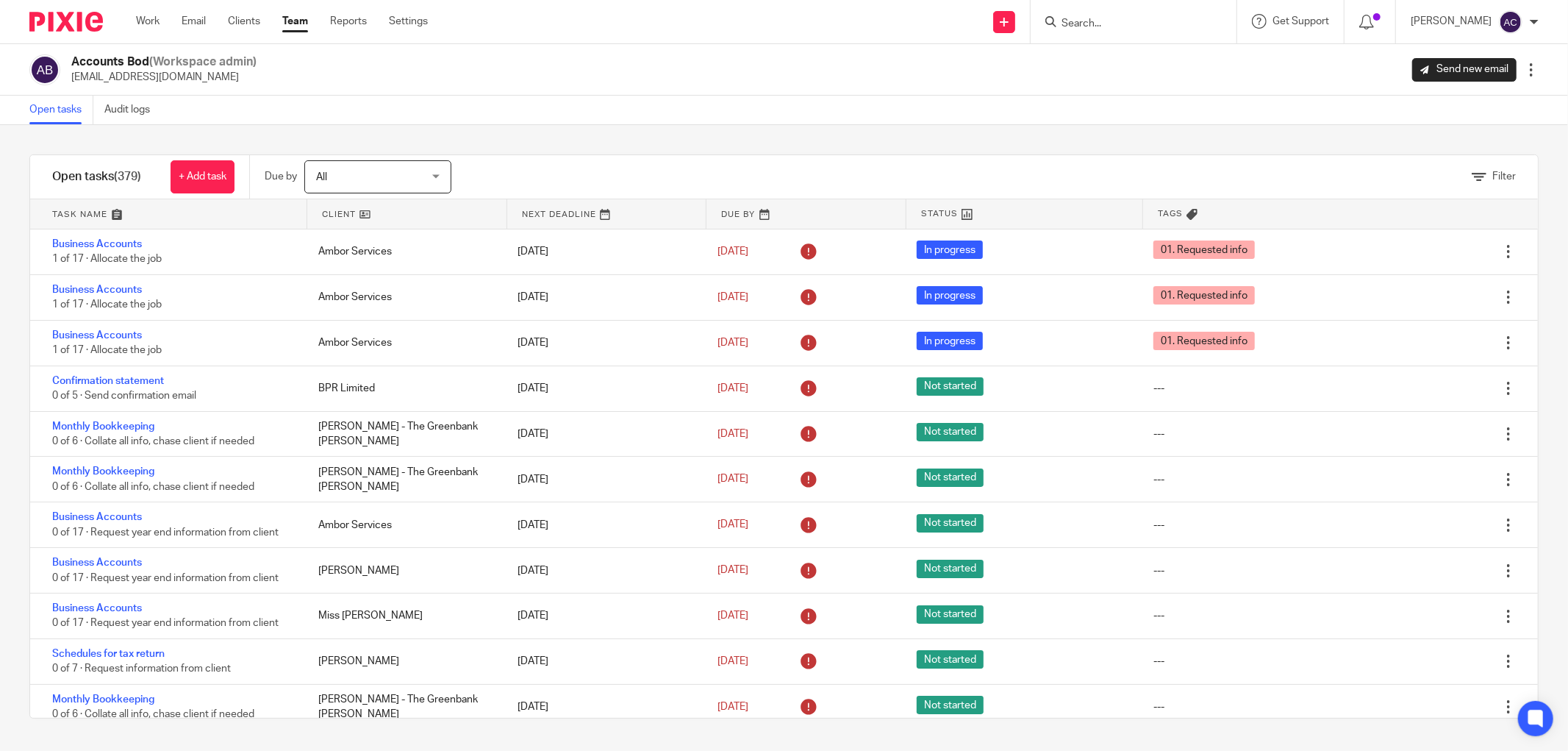
click at [1067, 19] on input "Search" at bounding box center [1126, 24] width 132 height 14
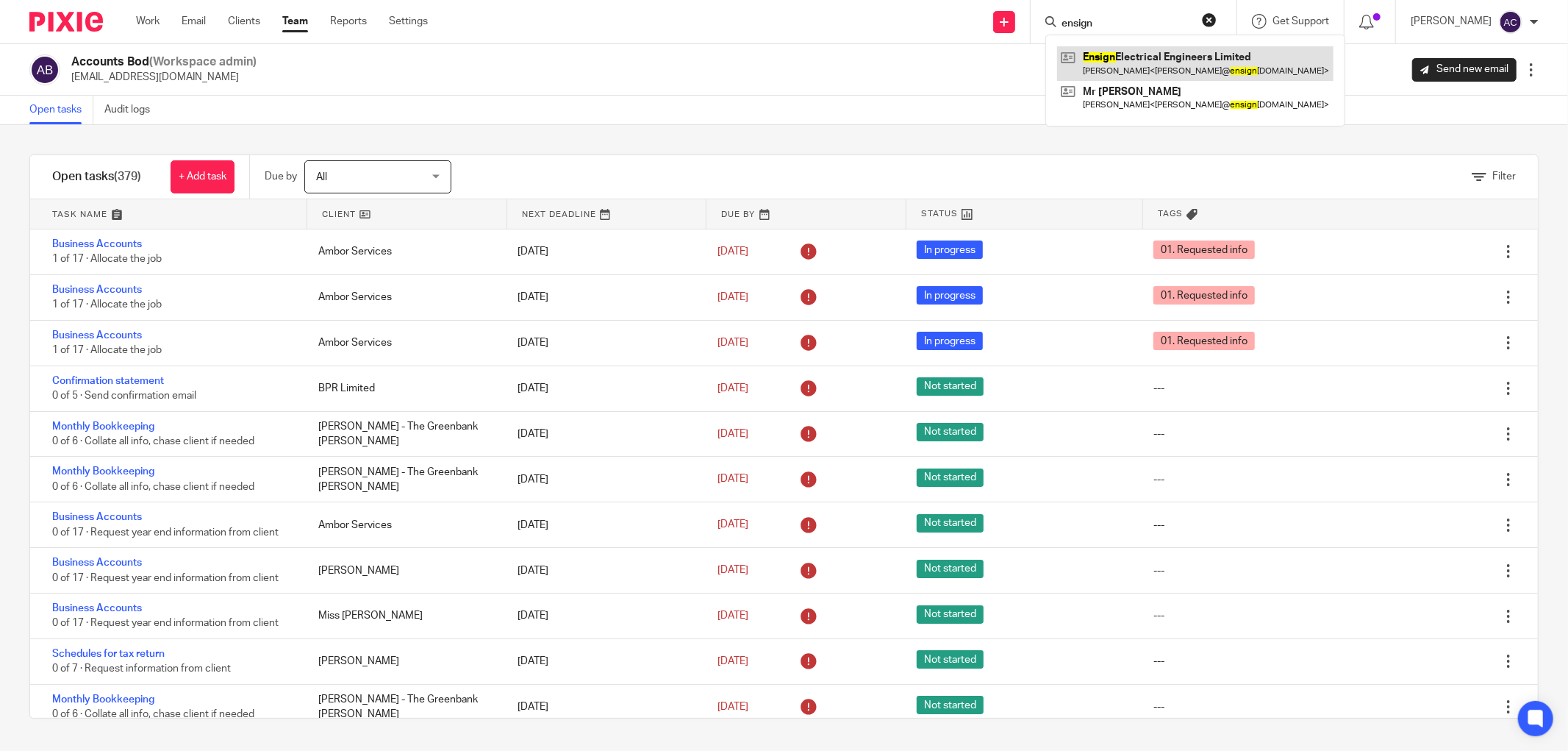
type input "ensign"
click at [1142, 51] on link at bounding box center [1195, 63] width 276 height 34
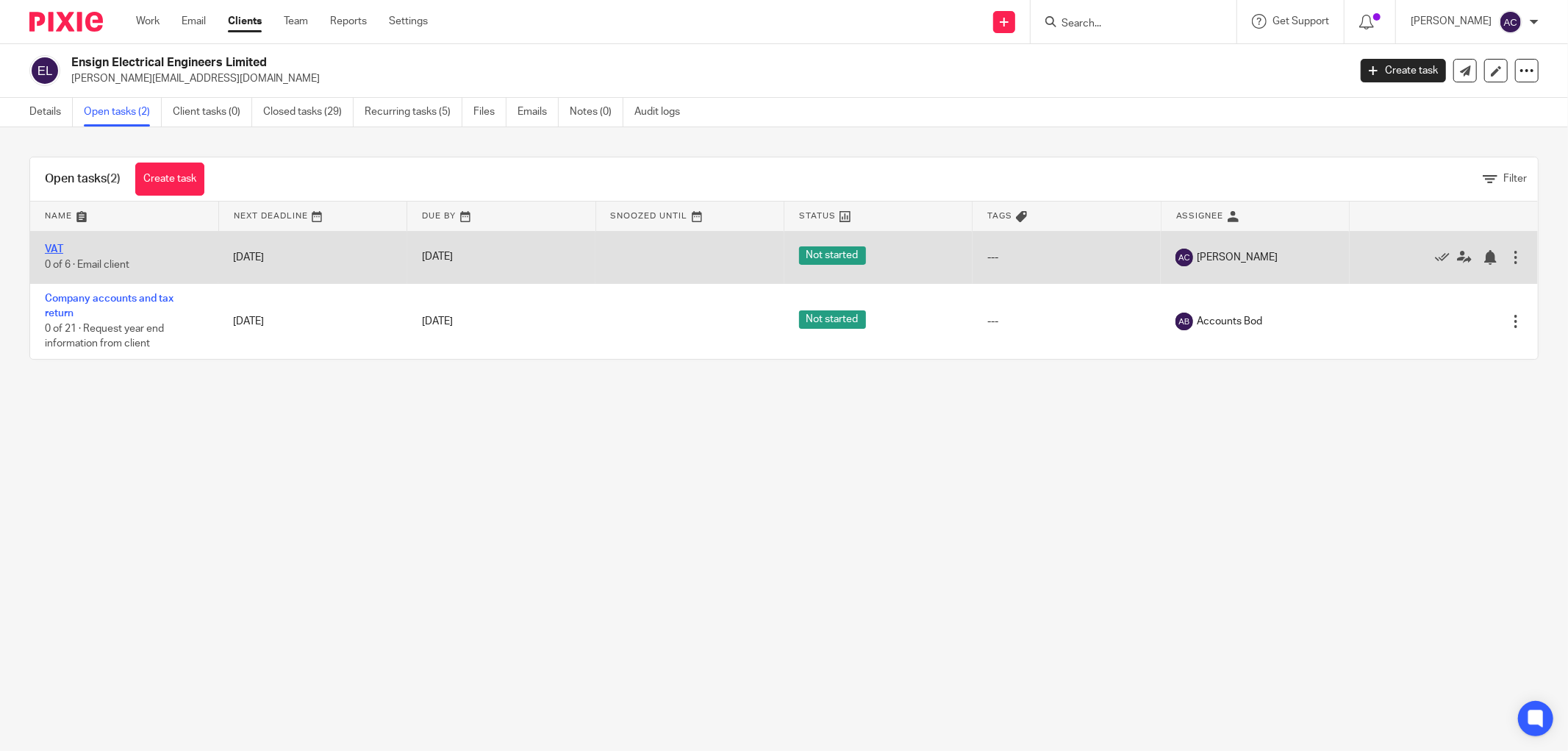
click at [57, 251] on link "VAT" at bounding box center [54, 250] width 18 height 11
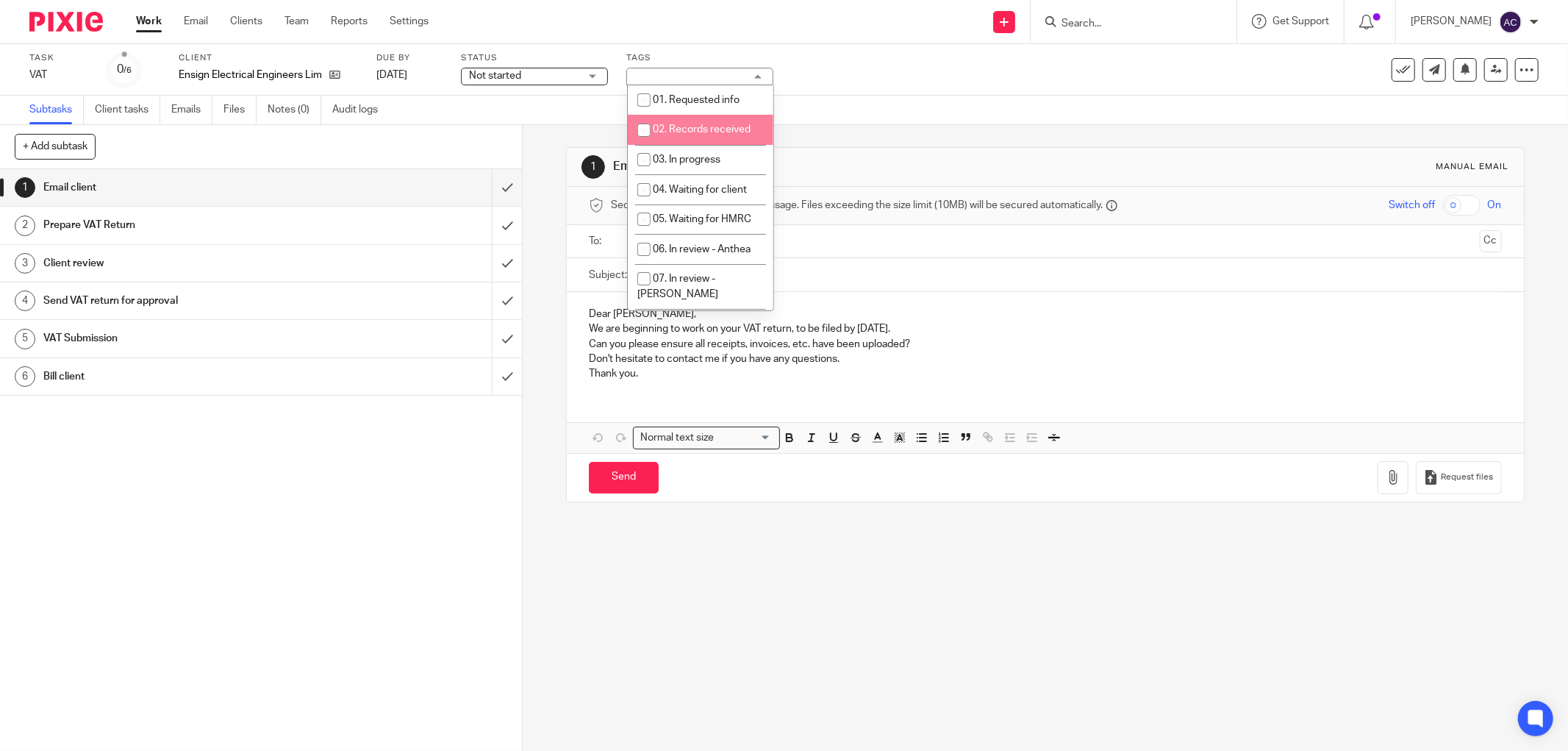
click at [644, 134] on input "checkbox" at bounding box center [643, 130] width 28 height 28
checkbox input "true"
click at [896, 68] on div "Task VAT Save VAT 0 /6 Client Ensign Electrical Engineers Limited Due by 3 Sep …" at bounding box center [658, 69] width 1258 height 35
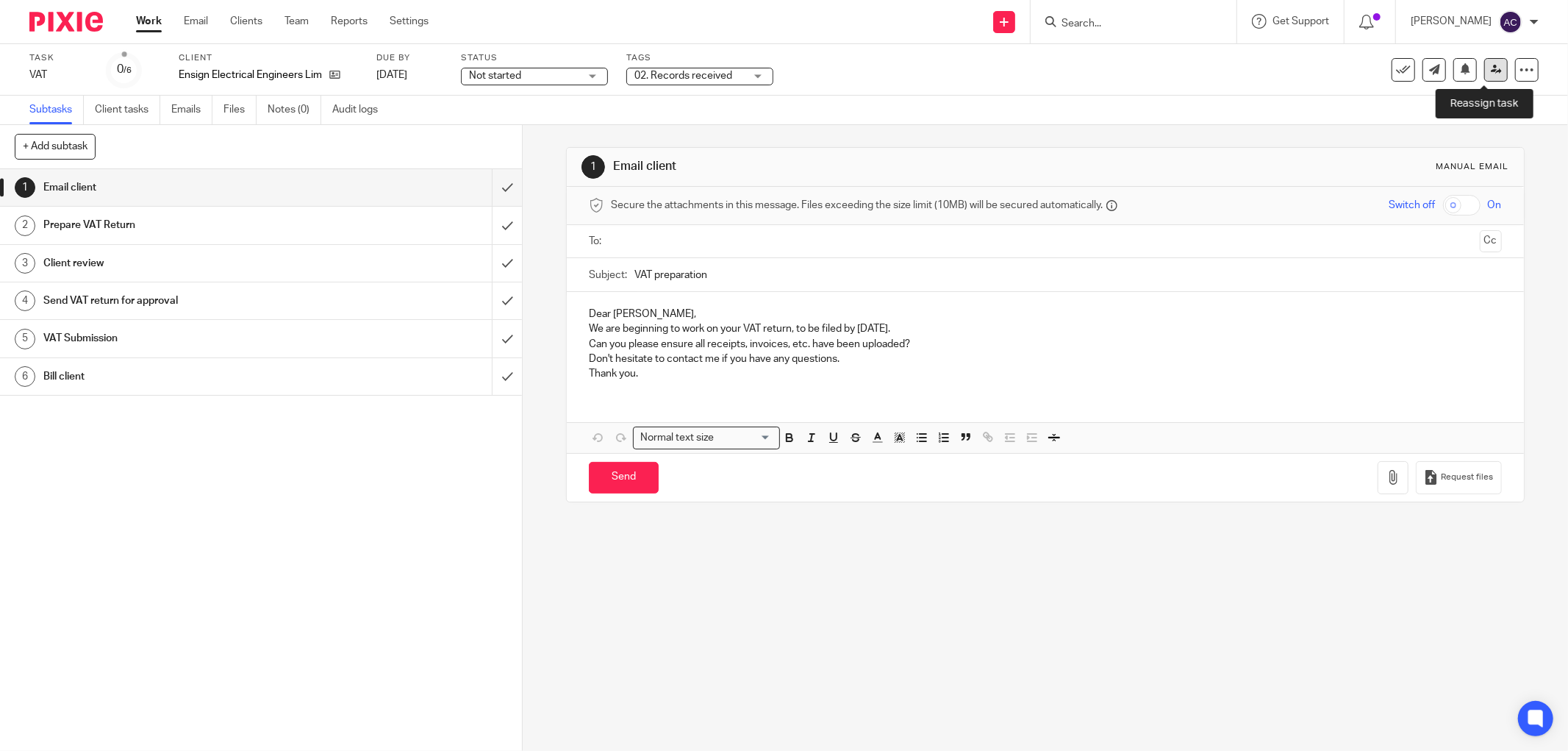
click at [1491, 71] on icon at bounding box center [1496, 69] width 11 height 11
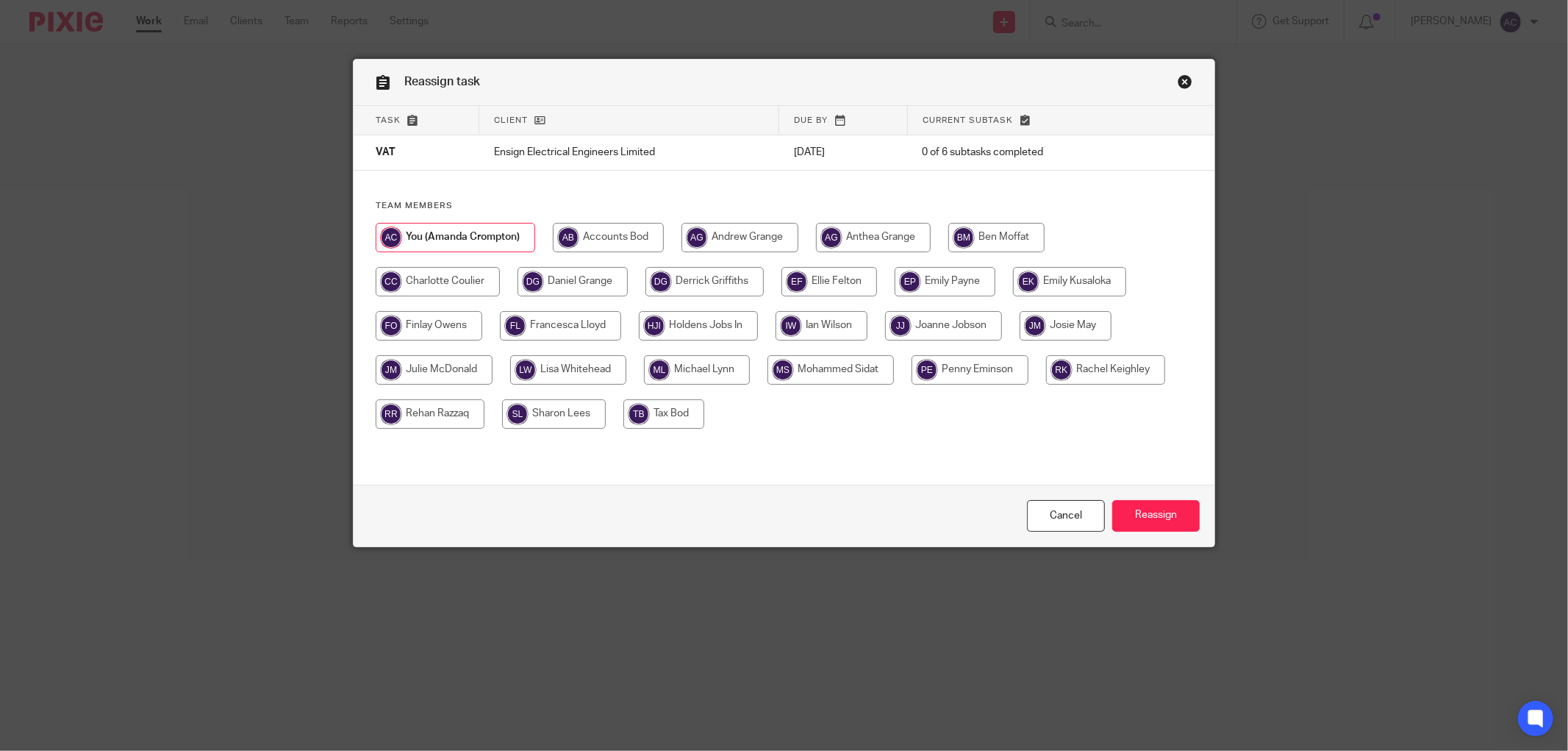
click at [463, 329] on input "radio" at bounding box center [429, 326] width 107 height 29
radio input "true"
click at [1143, 516] on input "Reassign" at bounding box center [1156, 516] width 87 height 32
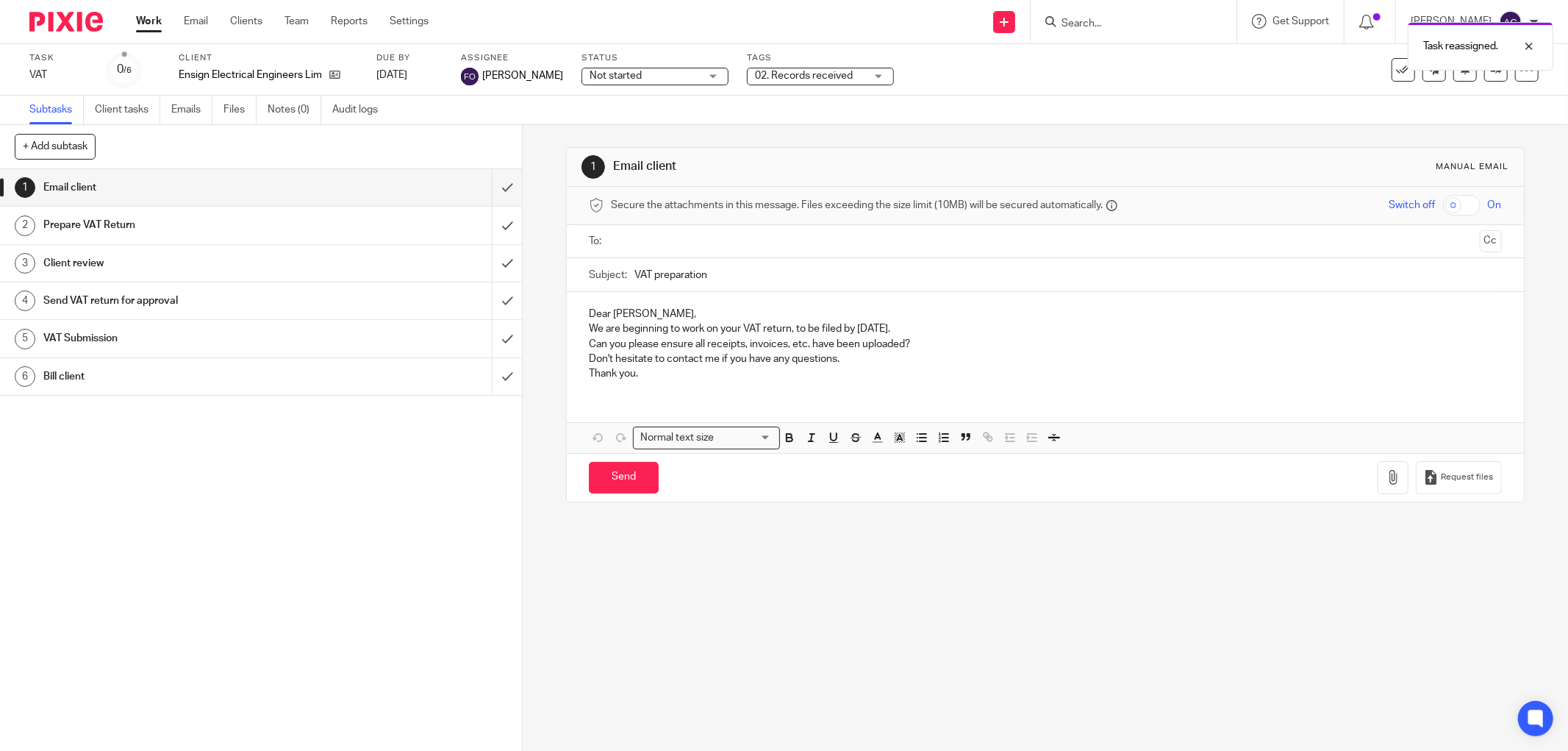
click at [145, 17] on link "Work" at bounding box center [149, 22] width 26 height 15
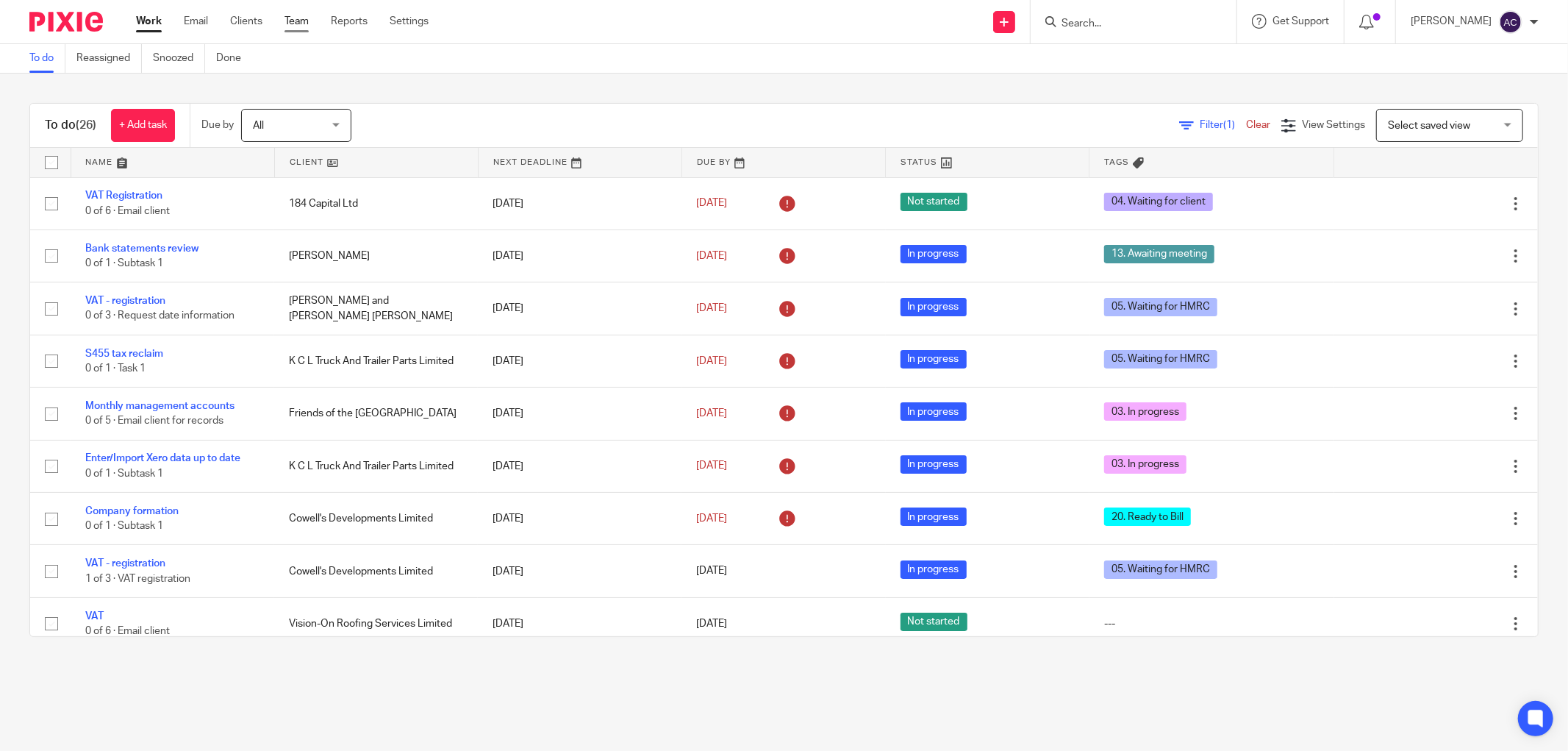
click at [295, 22] on link "Team" at bounding box center [297, 22] width 24 height 15
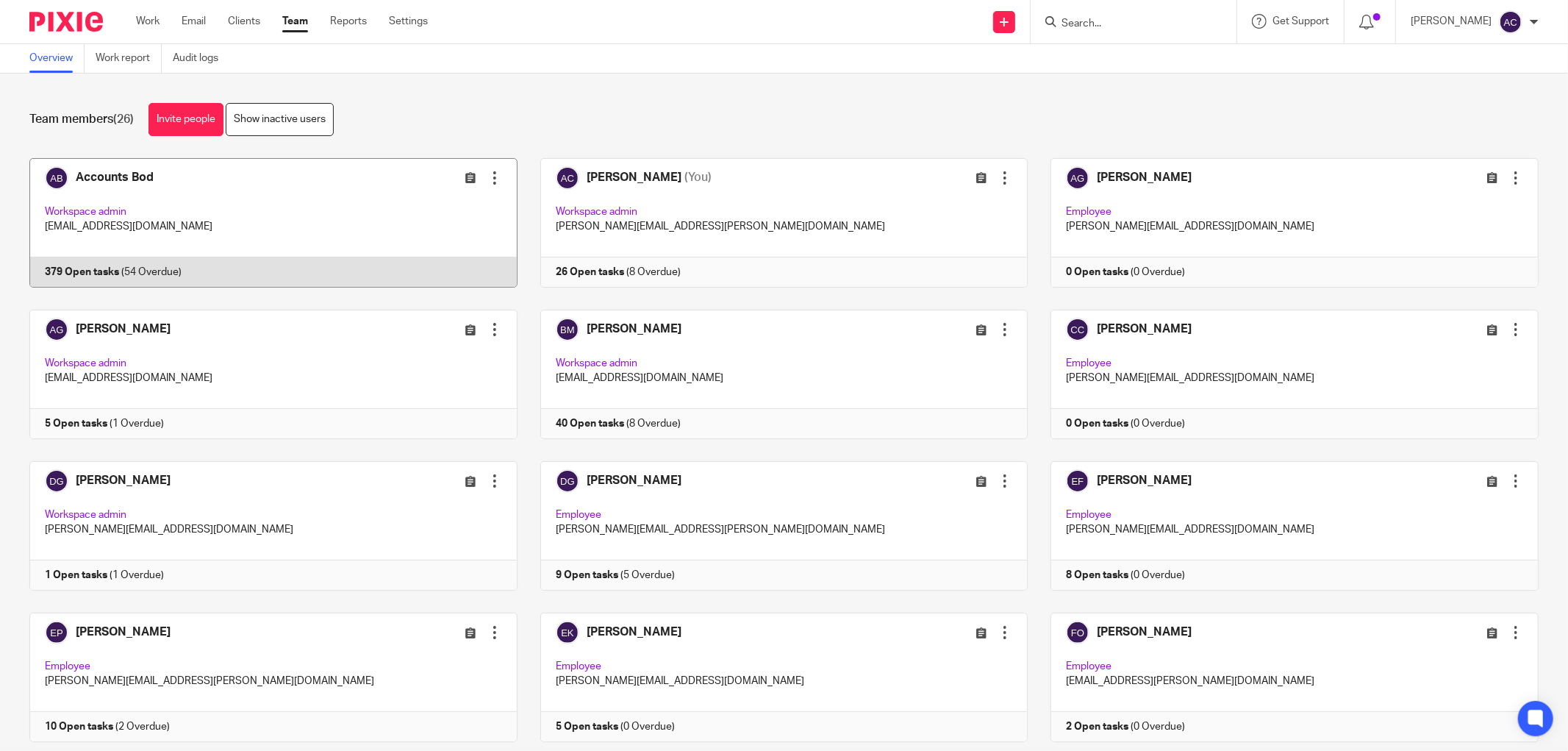
click at [110, 268] on link at bounding box center [262, 223] width 511 height 129
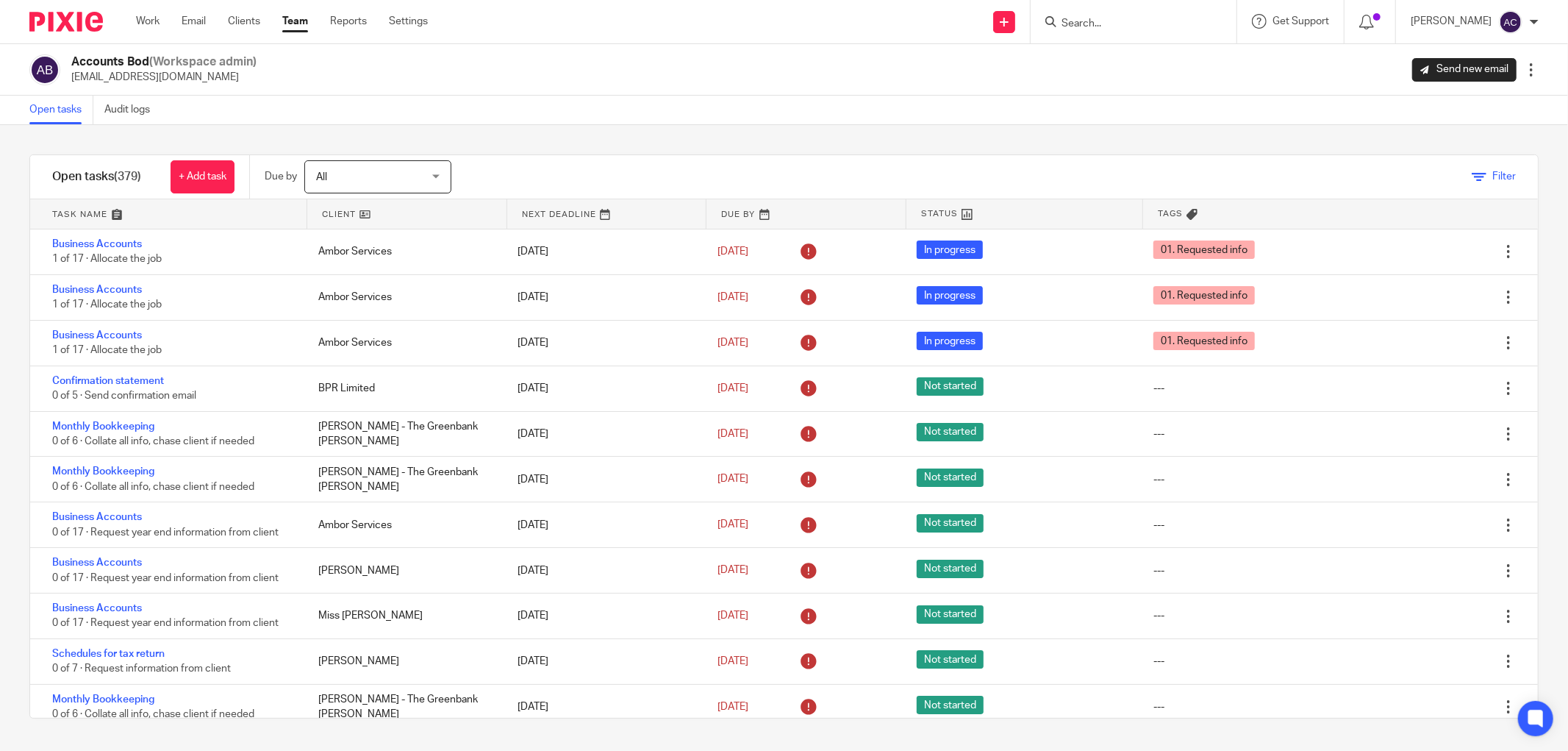
click at [1492, 179] on span "Filter" at bounding box center [1503, 177] width 23 height 11
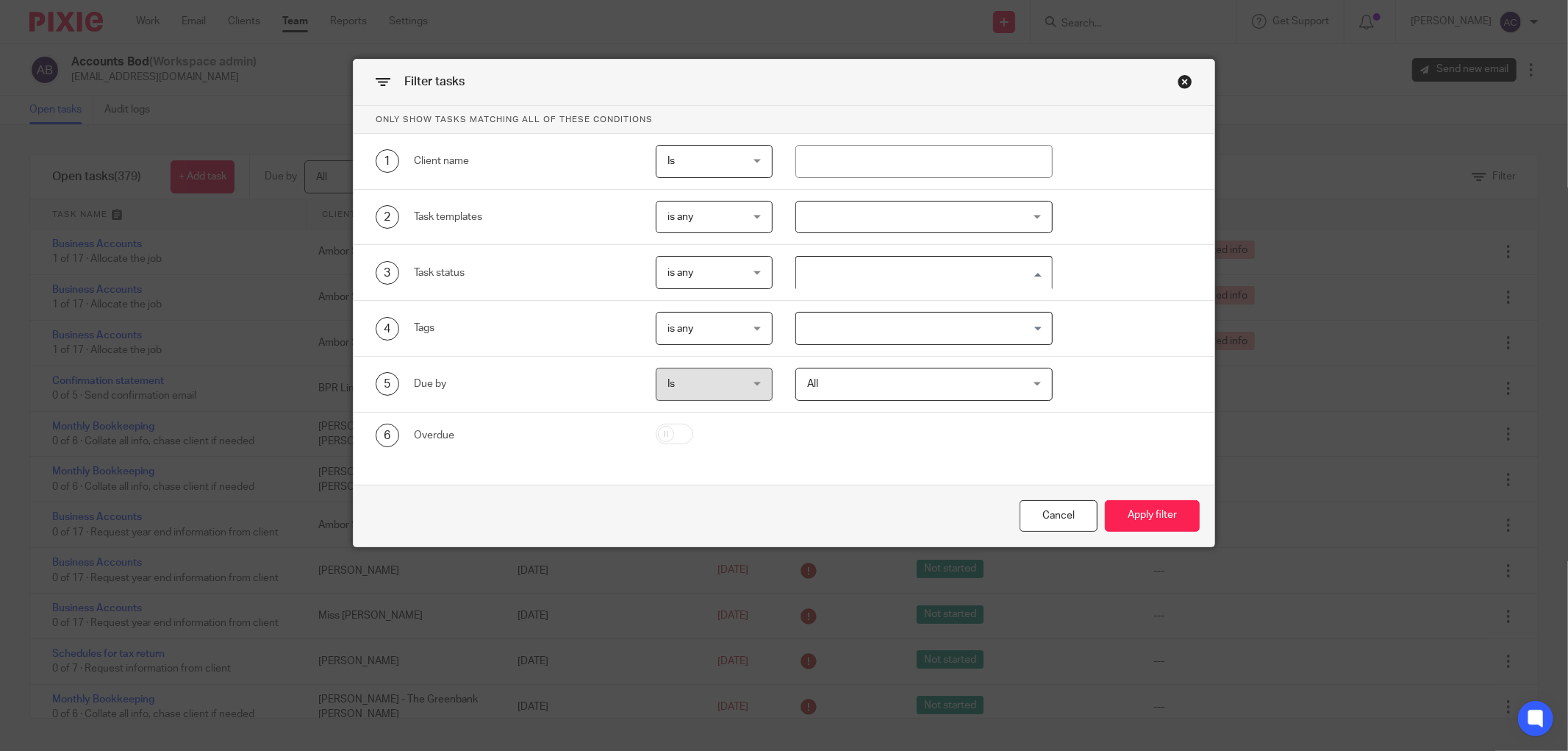
click at [861, 280] on input "Search for option" at bounding box center [920, 272] width 246 height 26
click at [862, 278] on input "Search for option" at bounding box center [920, 272] width 246 height 26
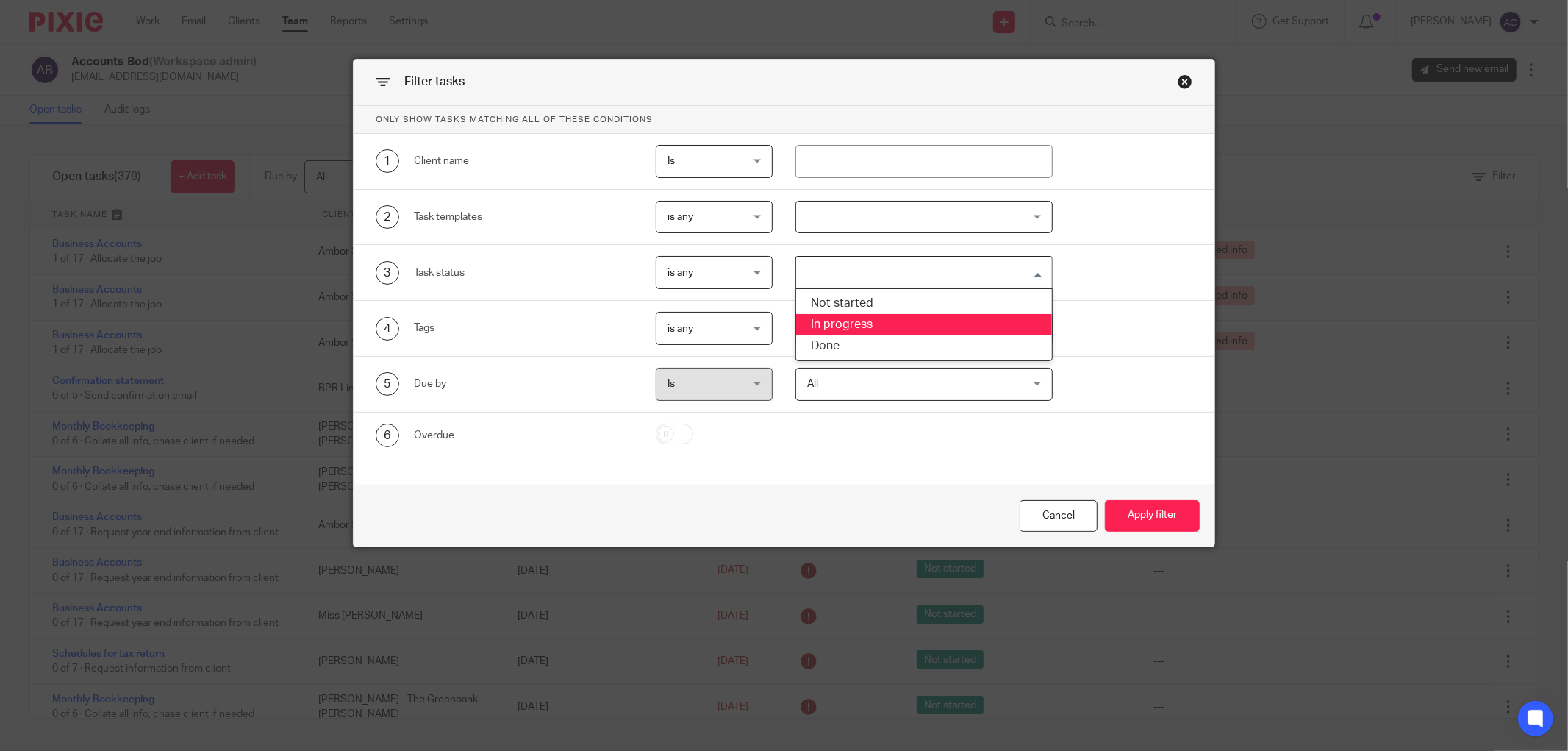
click at [1147, 294] on div "3 Task status is any is any is any is none is_any Loading... Not started In pro…" at bounding box center [784, 273] width 861 height 56
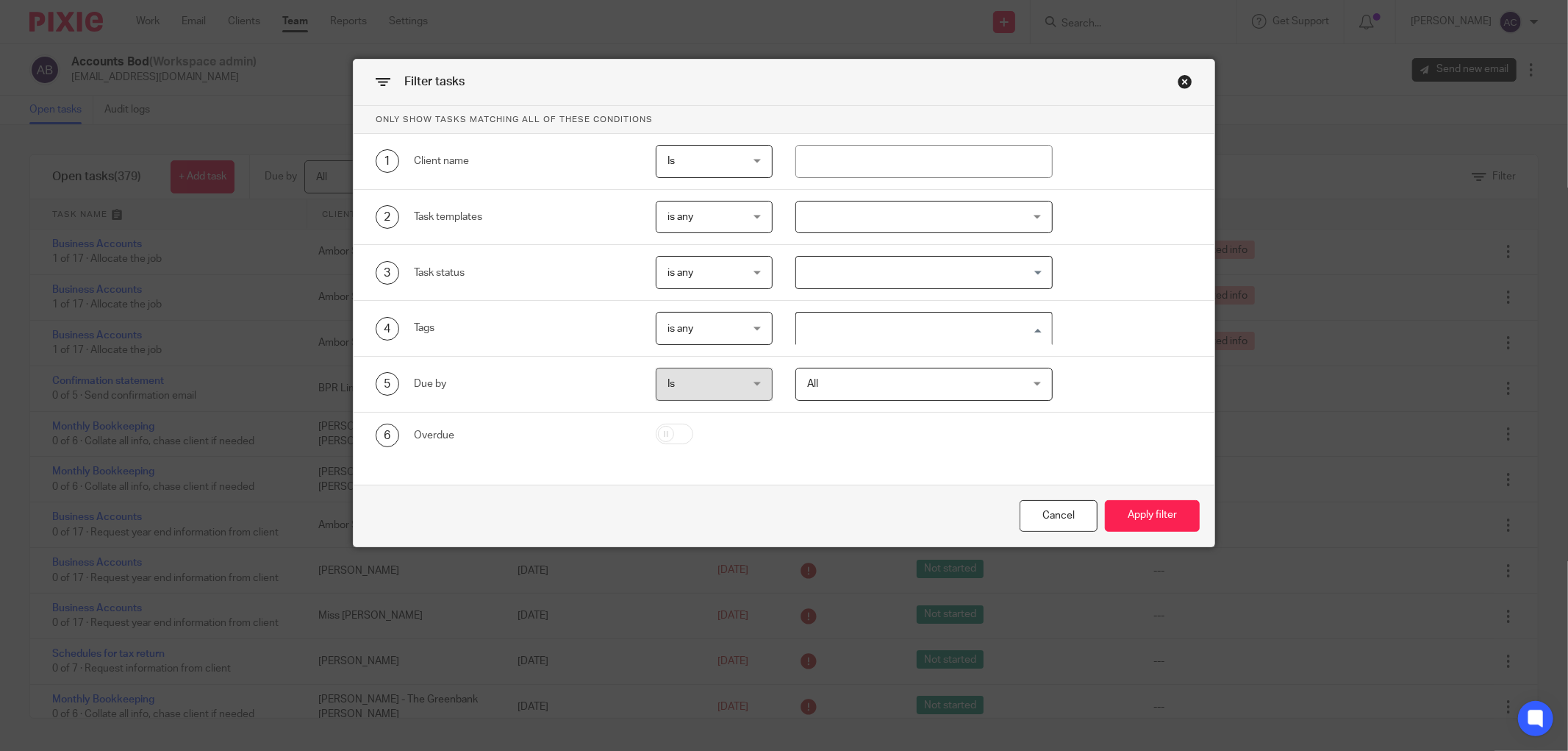
click at [944, 329] on input "Search for option" at bounding box center [920, 329] width 246 height 26
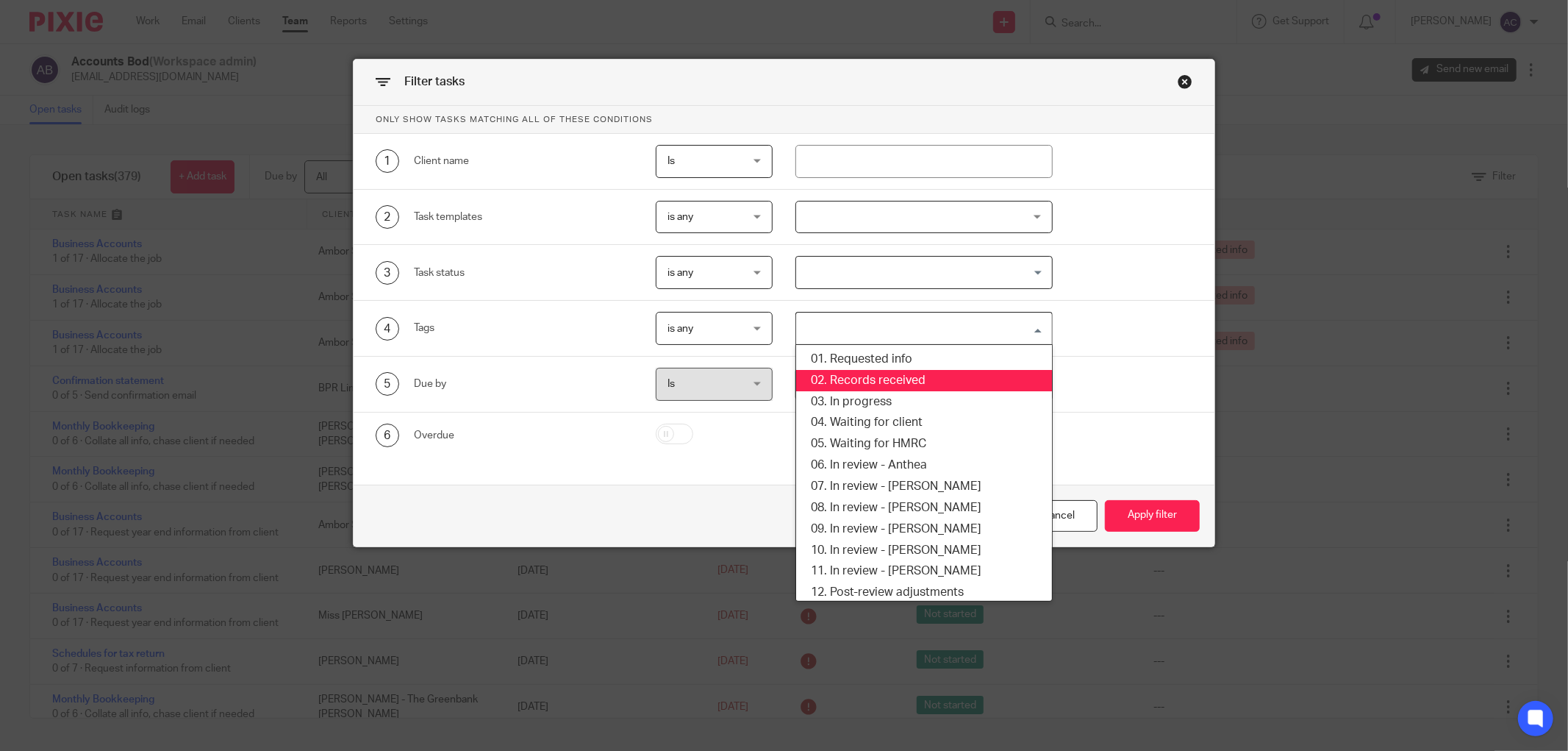
click at [896, 375] on li "02. Records received" at bounding box center [923, 380] width 255 height 21
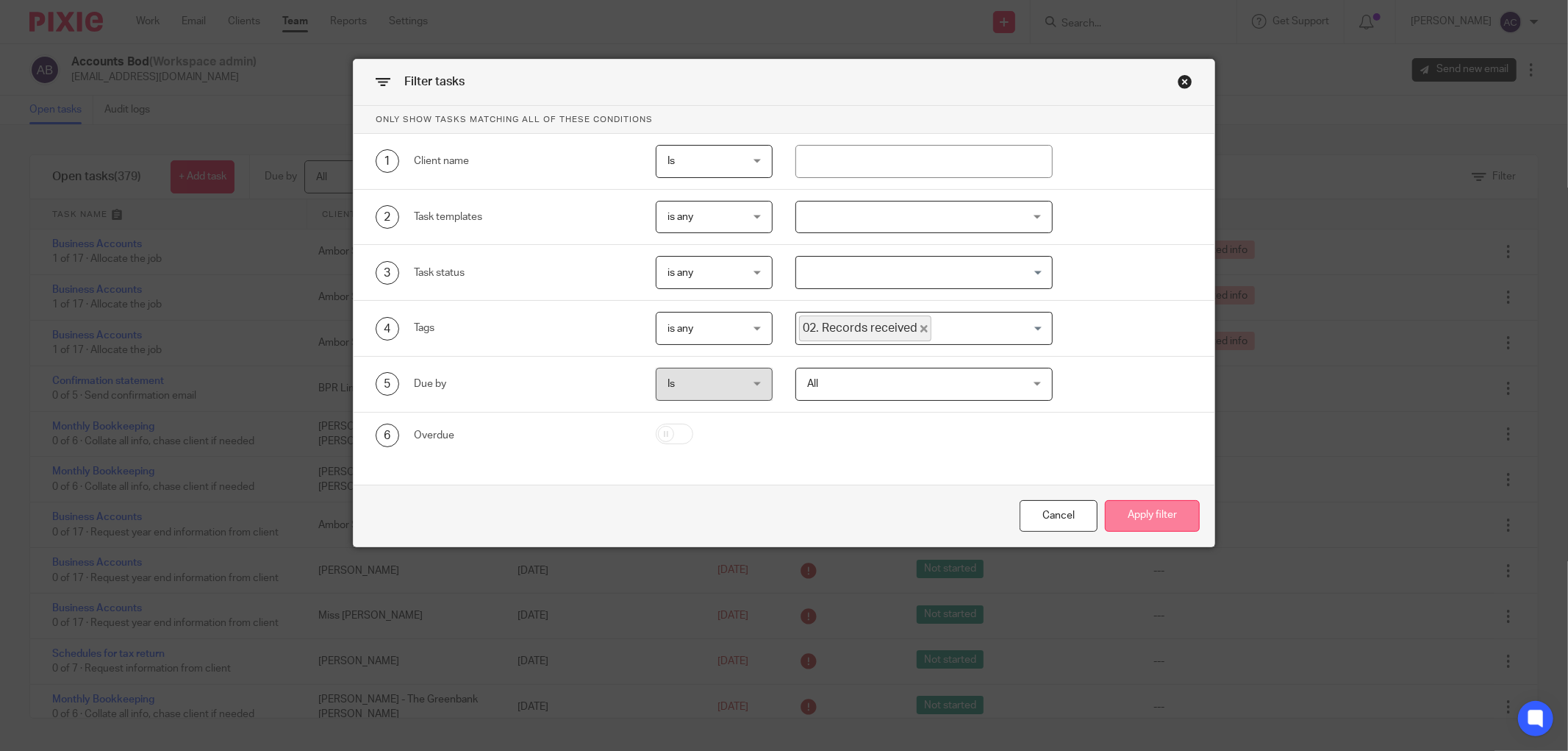
click at [1141, 504] on button "Apply filter" at bounding box center [1152, 516] width 95 height 32
